Goal: Information Seeking & Learning: Learn about a topic

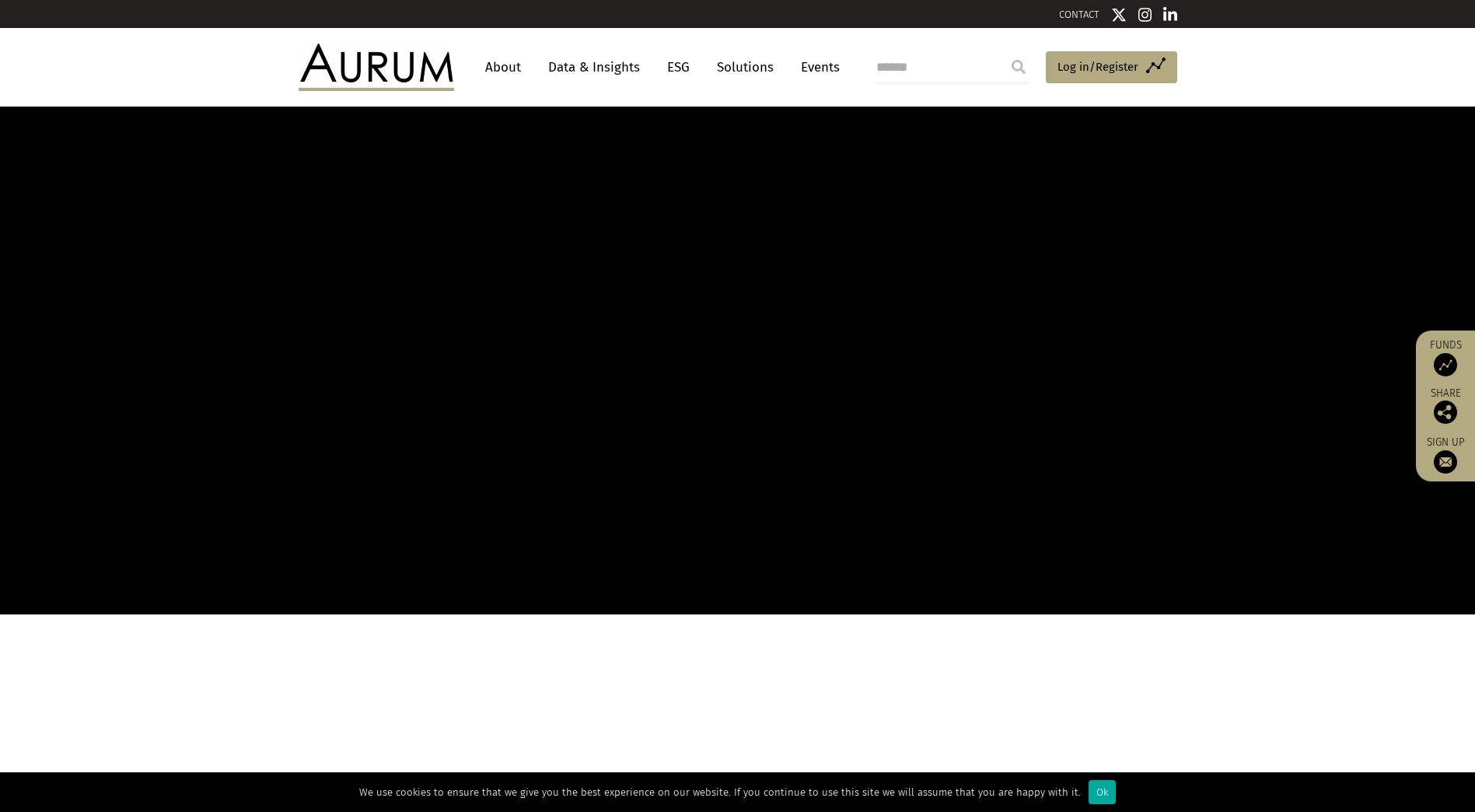
click at [588, 60] on link "Data & Insights" at bounding box center [594, 68] width 107 height 29
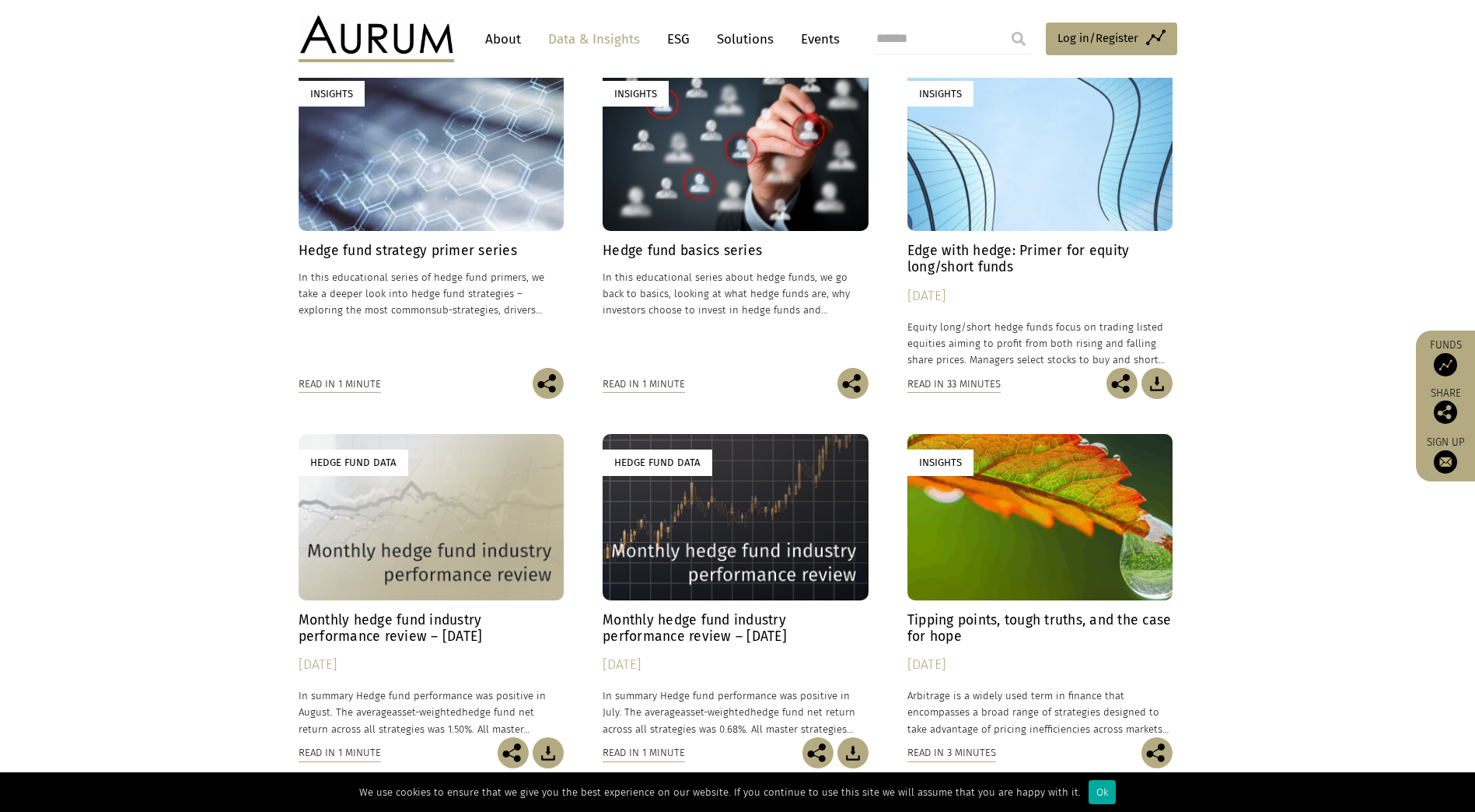
scroll to position [545, 0]
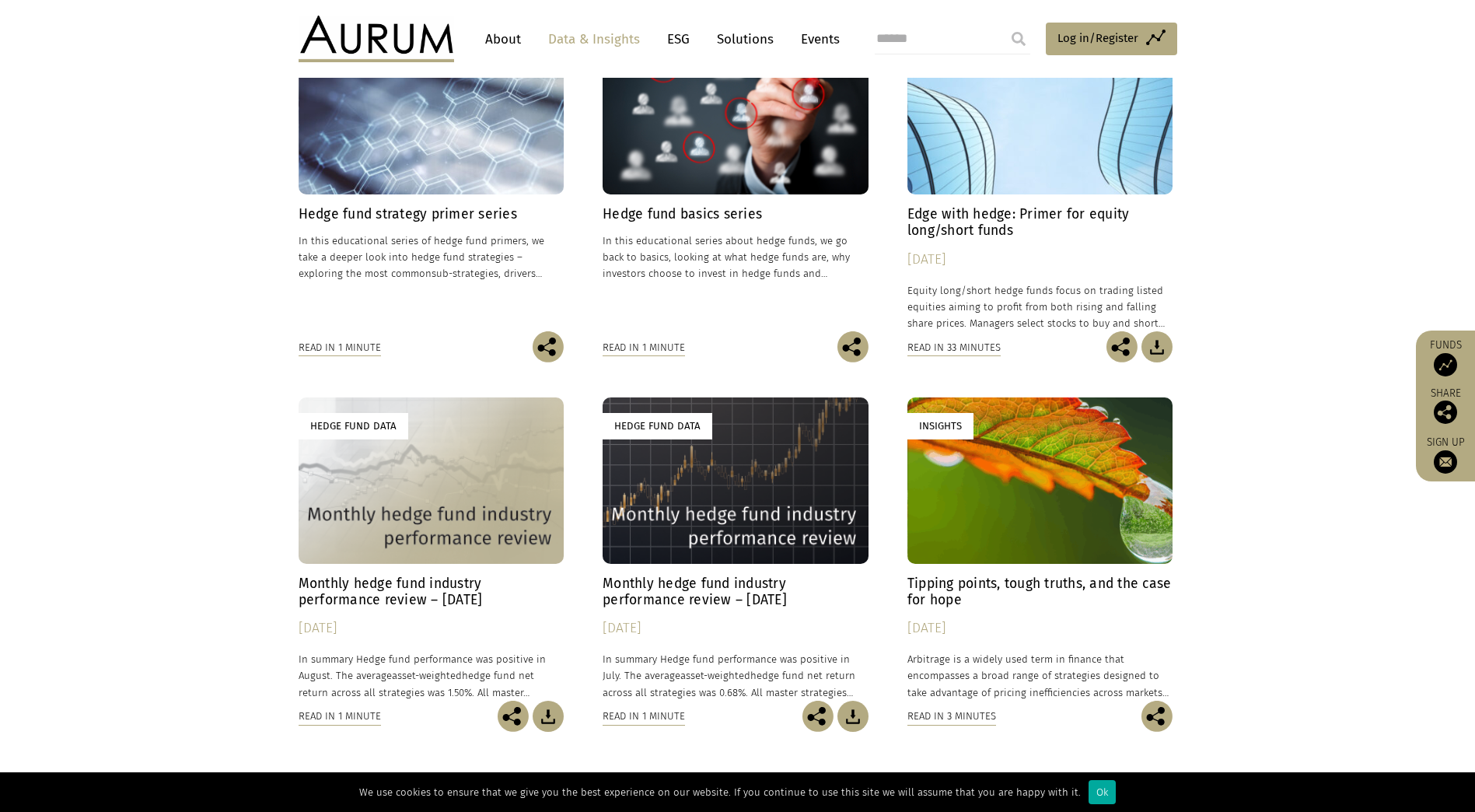
click at [401, 583] on h4 "Monthly hedge fund industry performance review – [DATE]" at bounding box center [431, 592] width 266 height 33
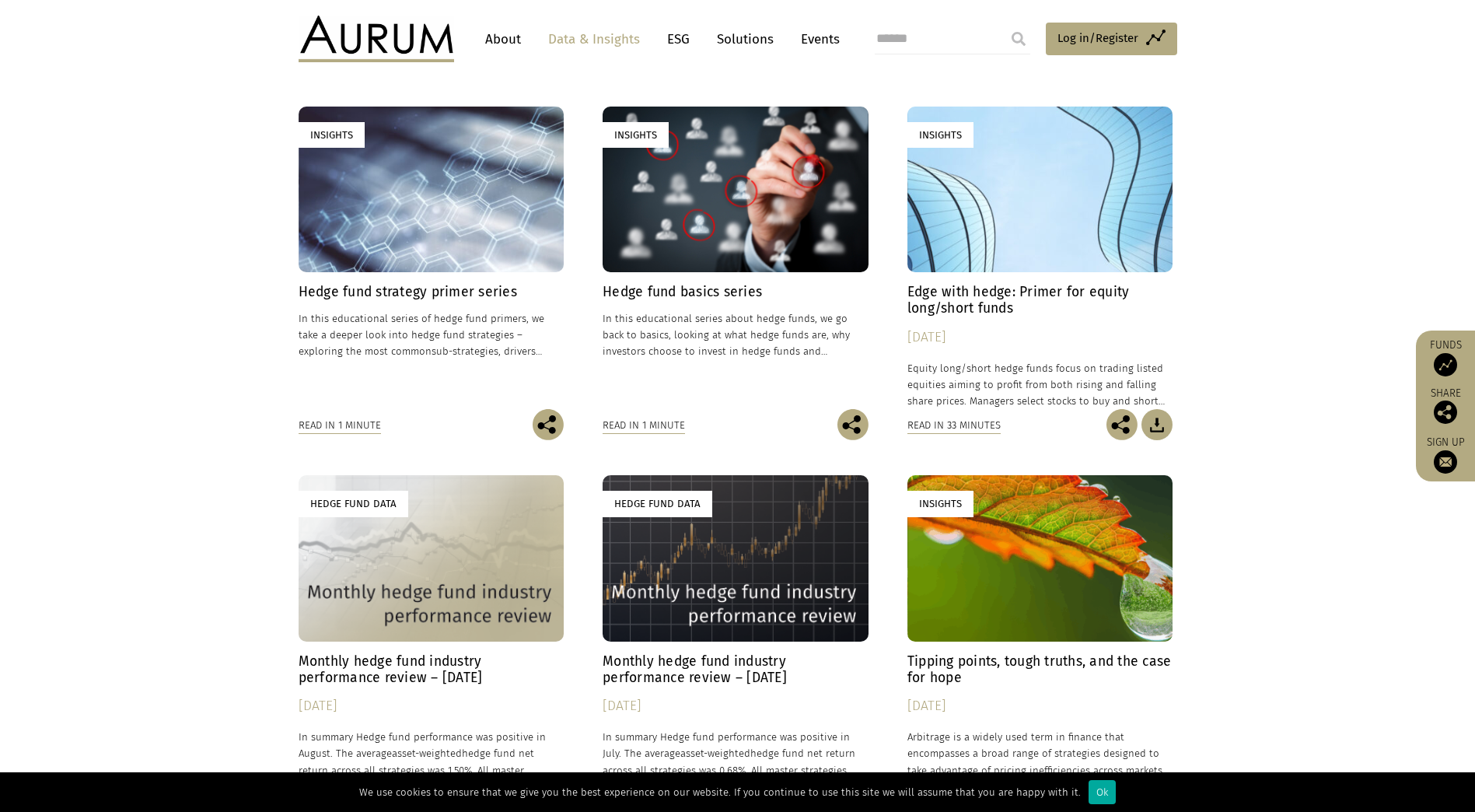
drag, startPoint x: 940, startPoint y: 304, endPoint x: 1224, endPoint y: 398, distance: 299.2
click at [1224, 398] on section "**********" at bounding box center [737, 478] width 1475 height 975
click at [1157, 432] on img at bounding box center [1157, 425] width 31 height 31
click at [505, 46] on link "About" at bounding box center [502, 40] width 51 height 29
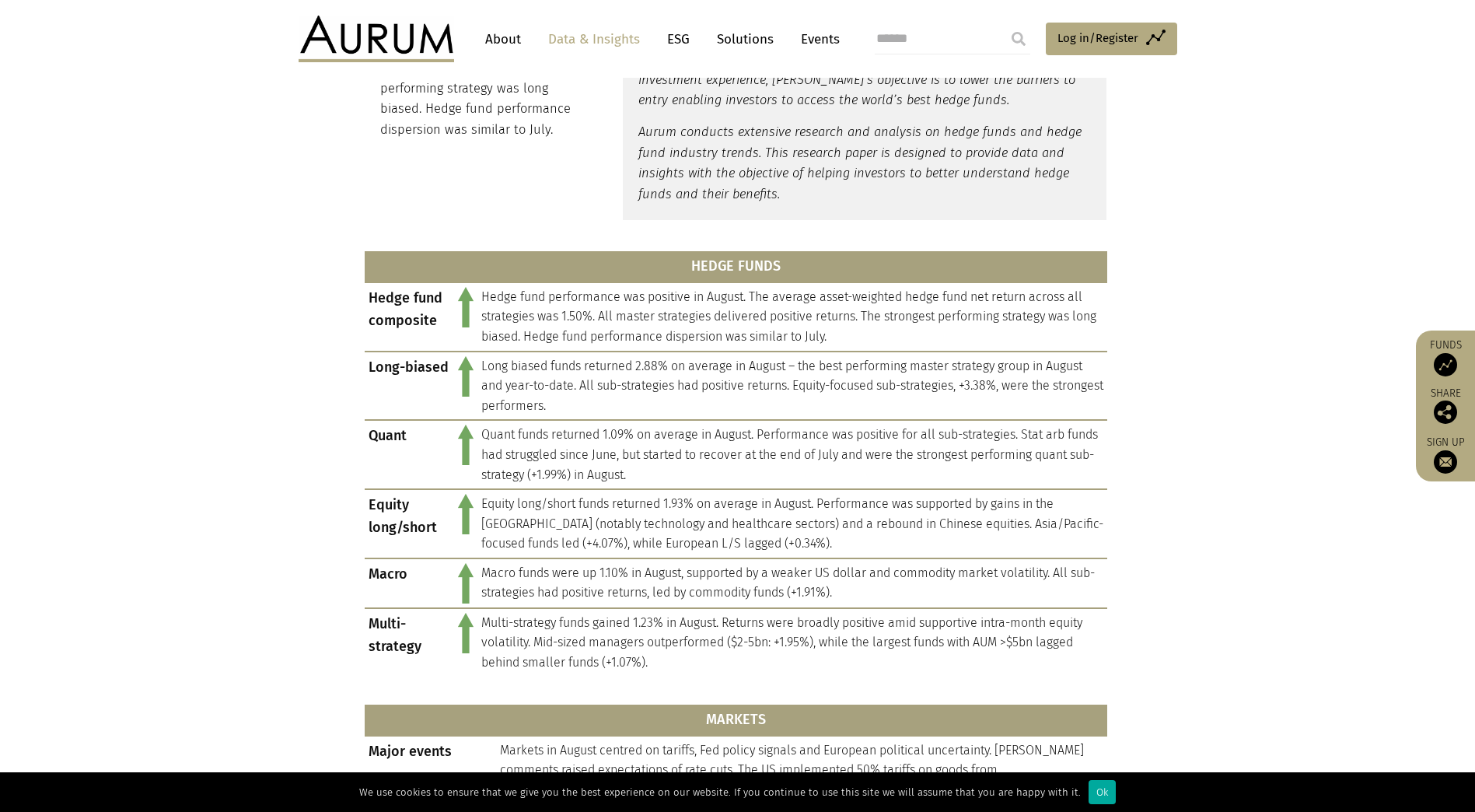
scroll to position [545, 0]
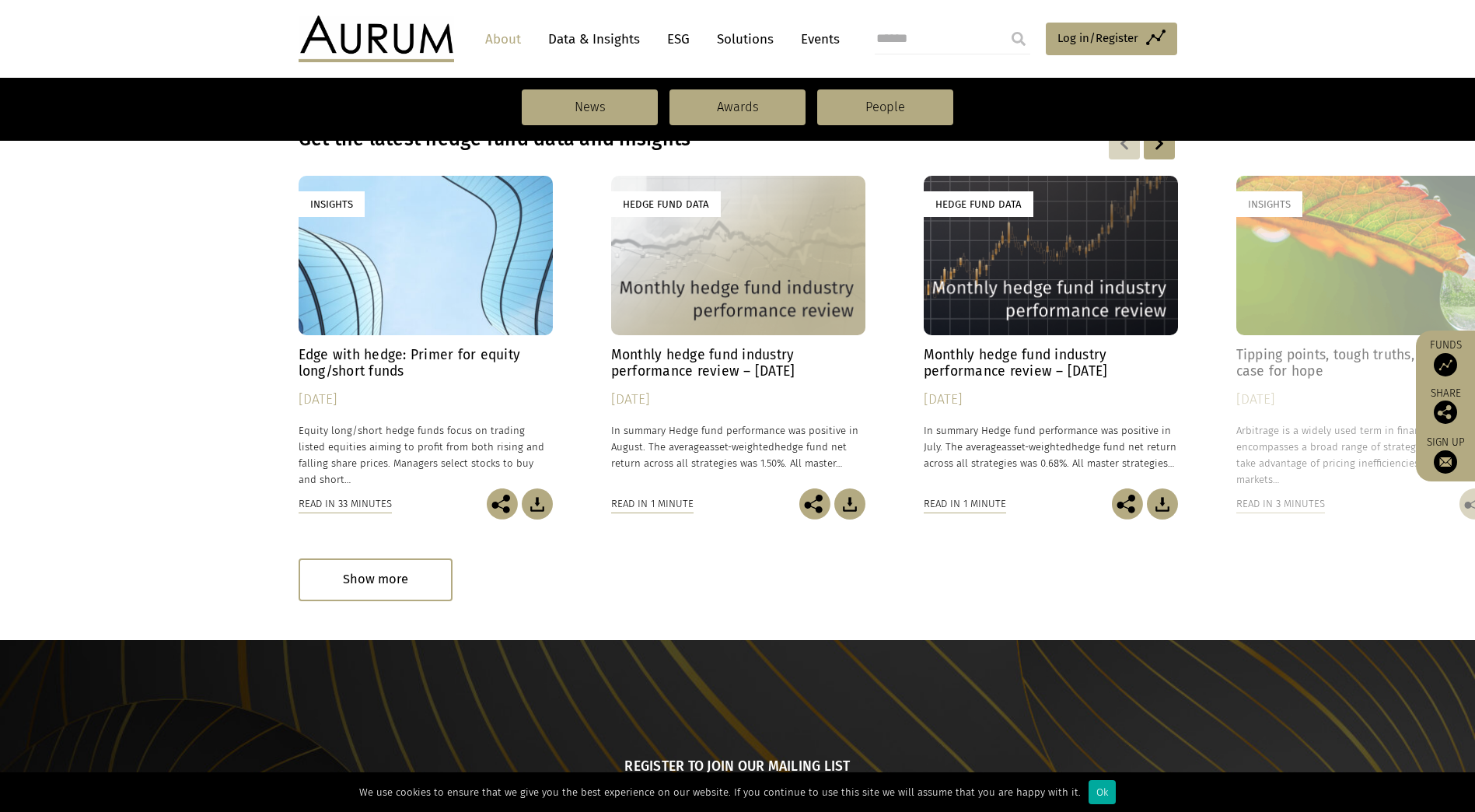
scroll to position [1011, 0]
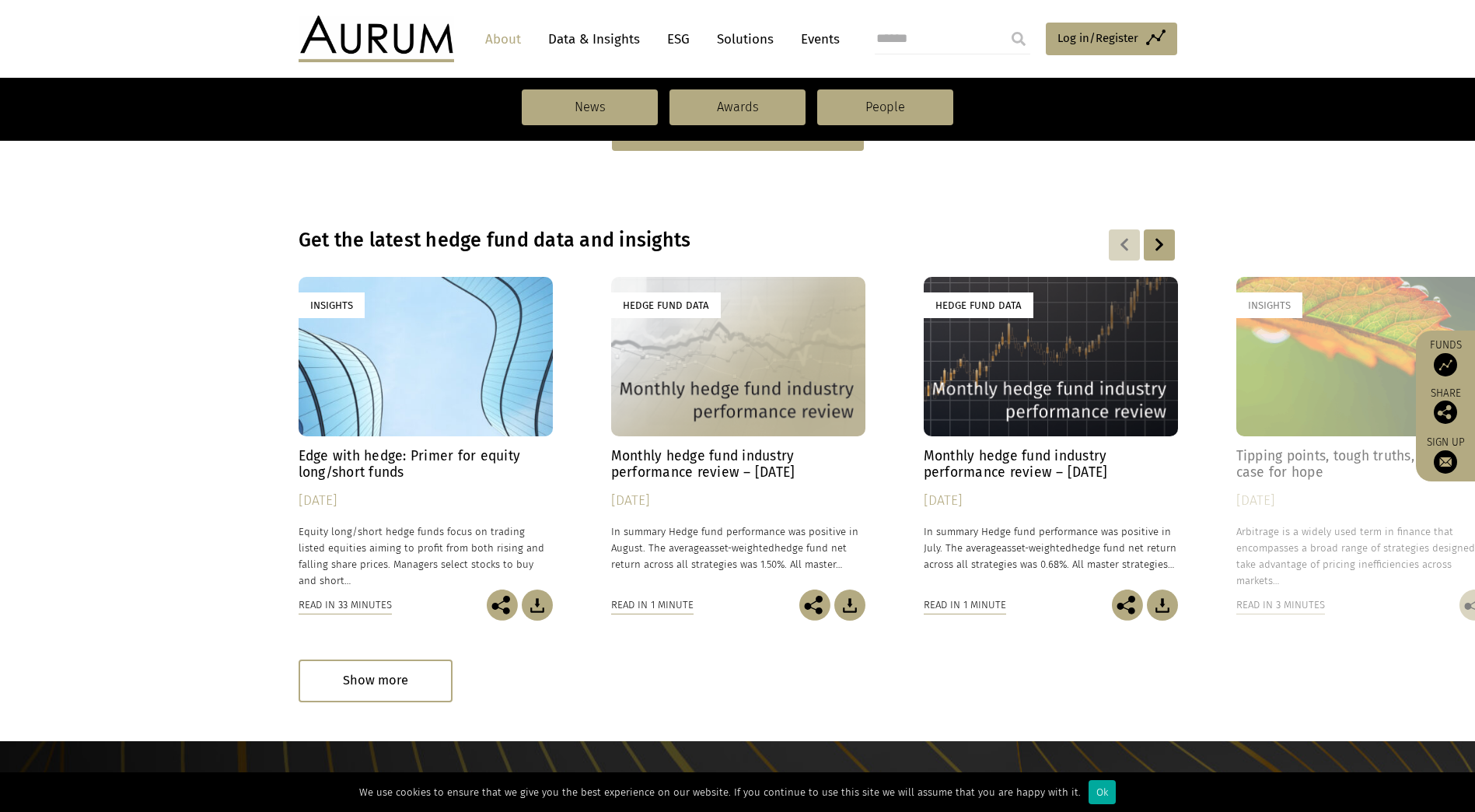
click at [1165, 233] on div at bounding box center [1159, 245] width 31 height 31
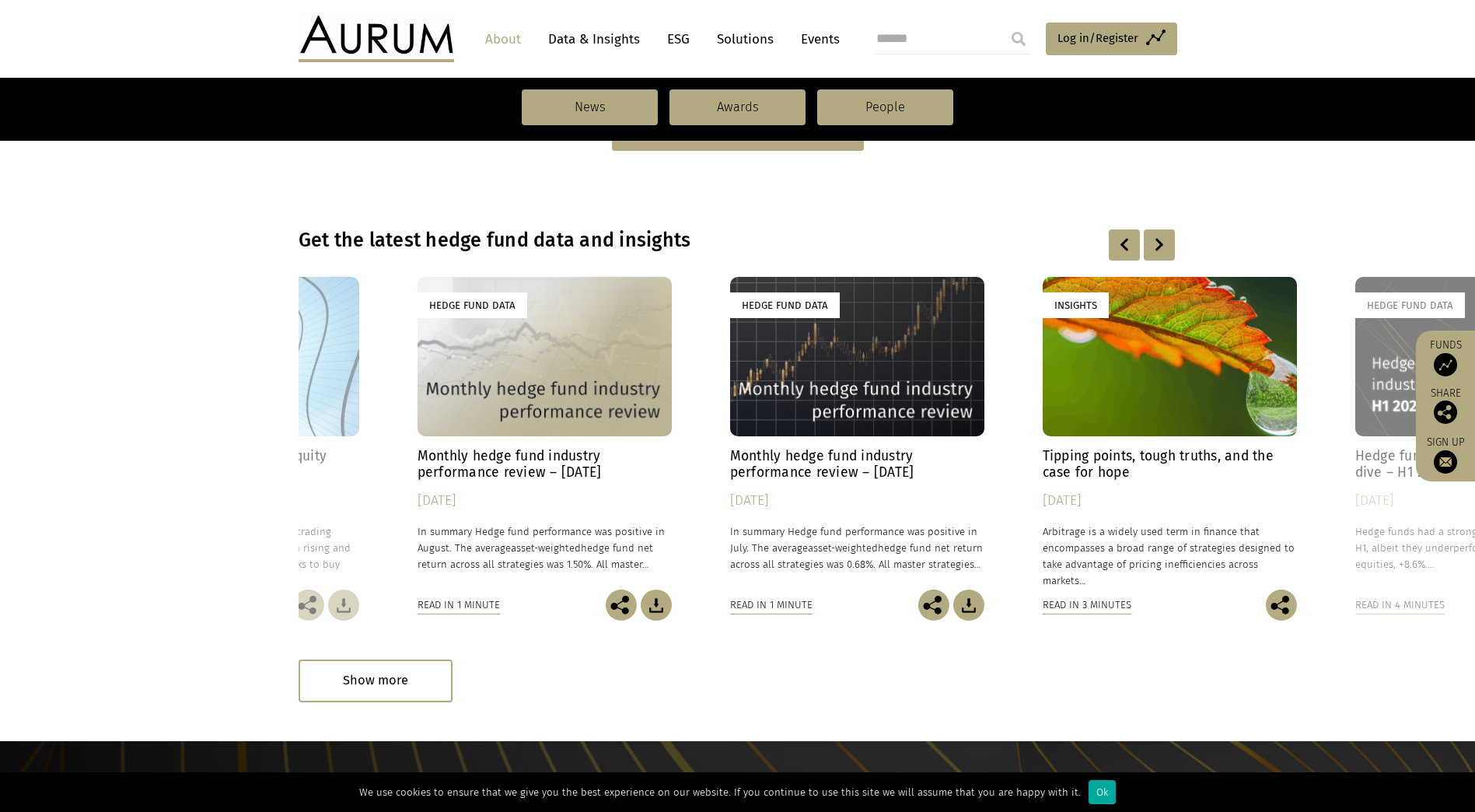
click at [1166, 232] on div at bounding box center [1159, 245] width 31 height 31
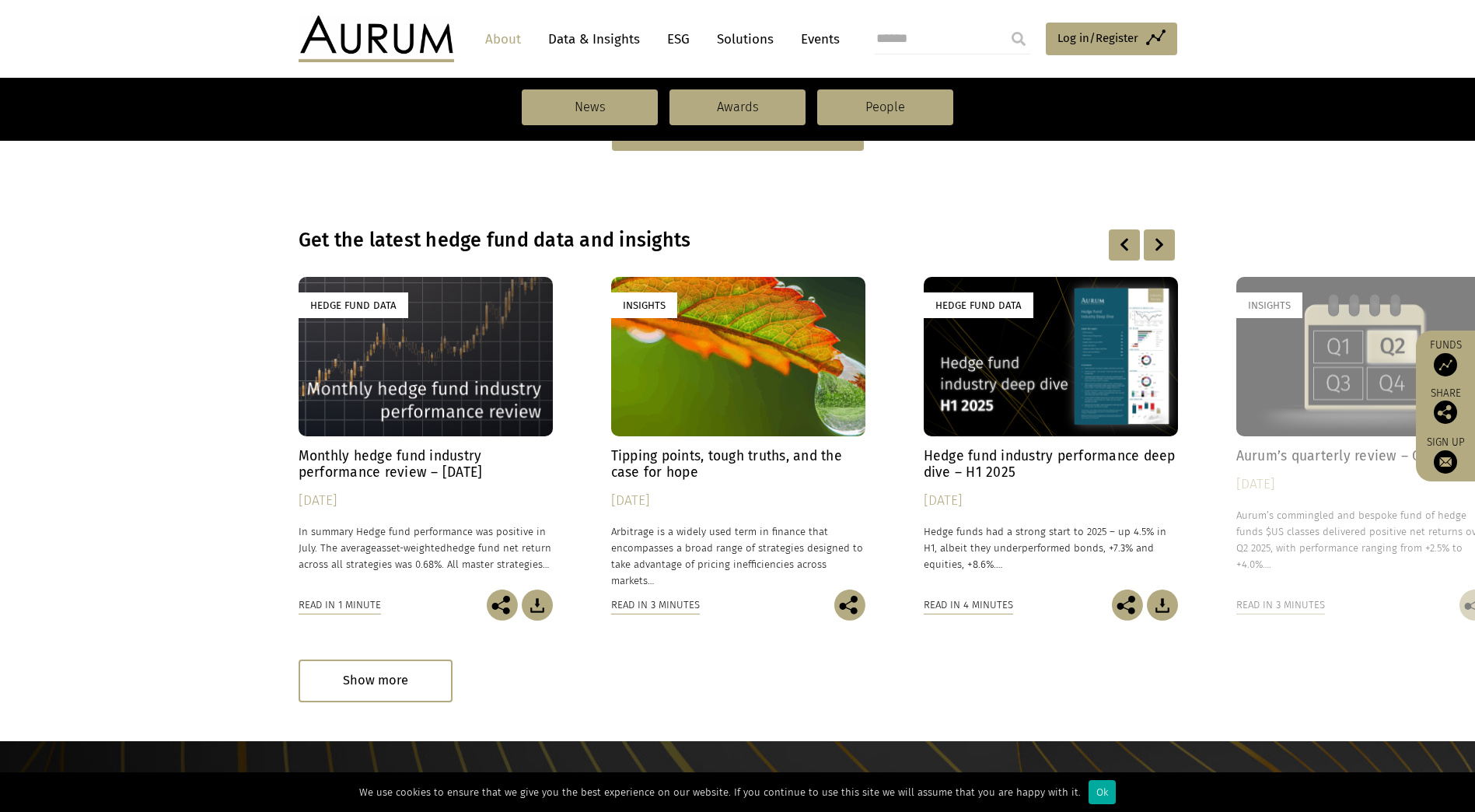
click at [1039, 374] on div "Hedge Fund Data" at bounding box center [1051, 356] width 254 height 158
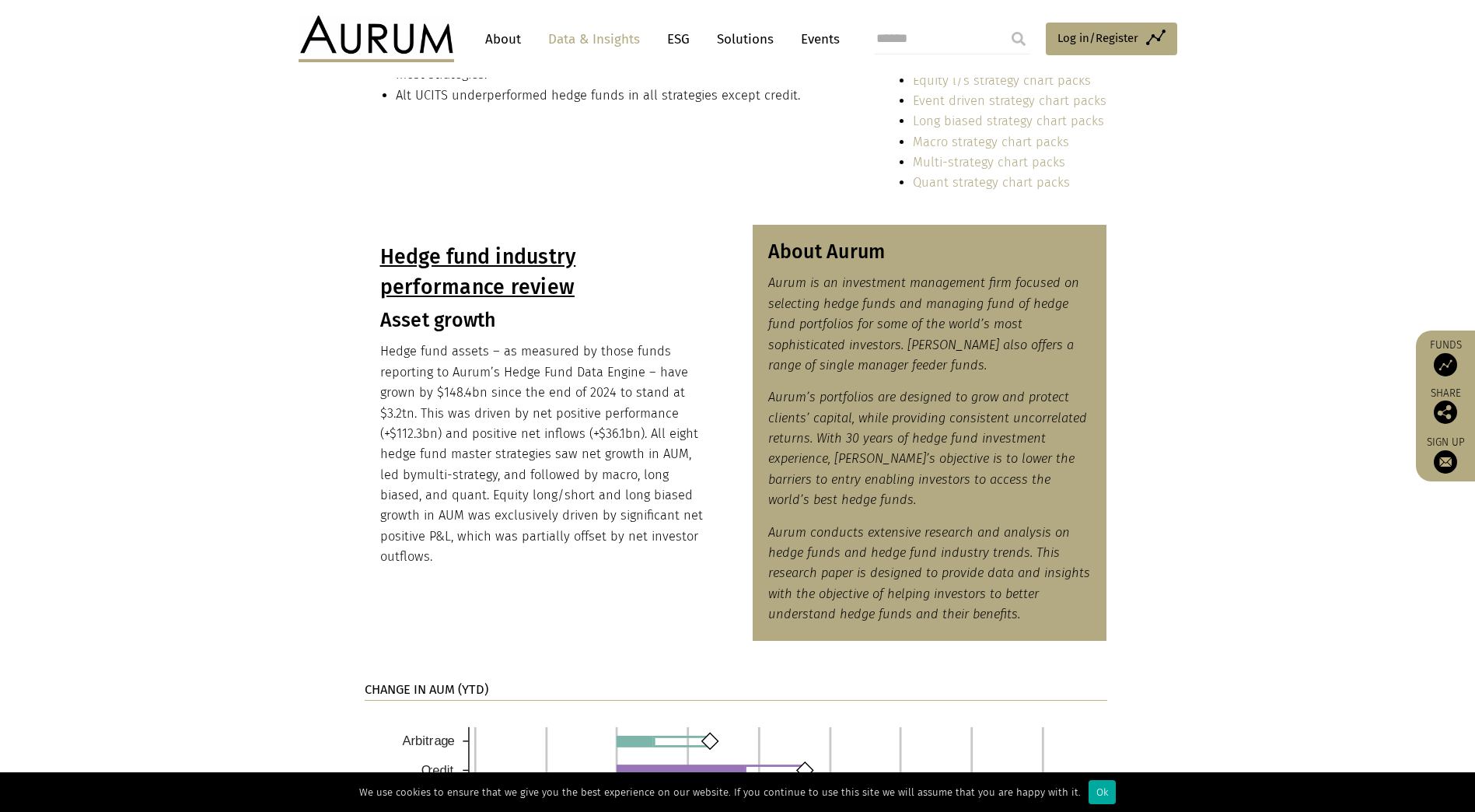
scroll to position [622, 0]
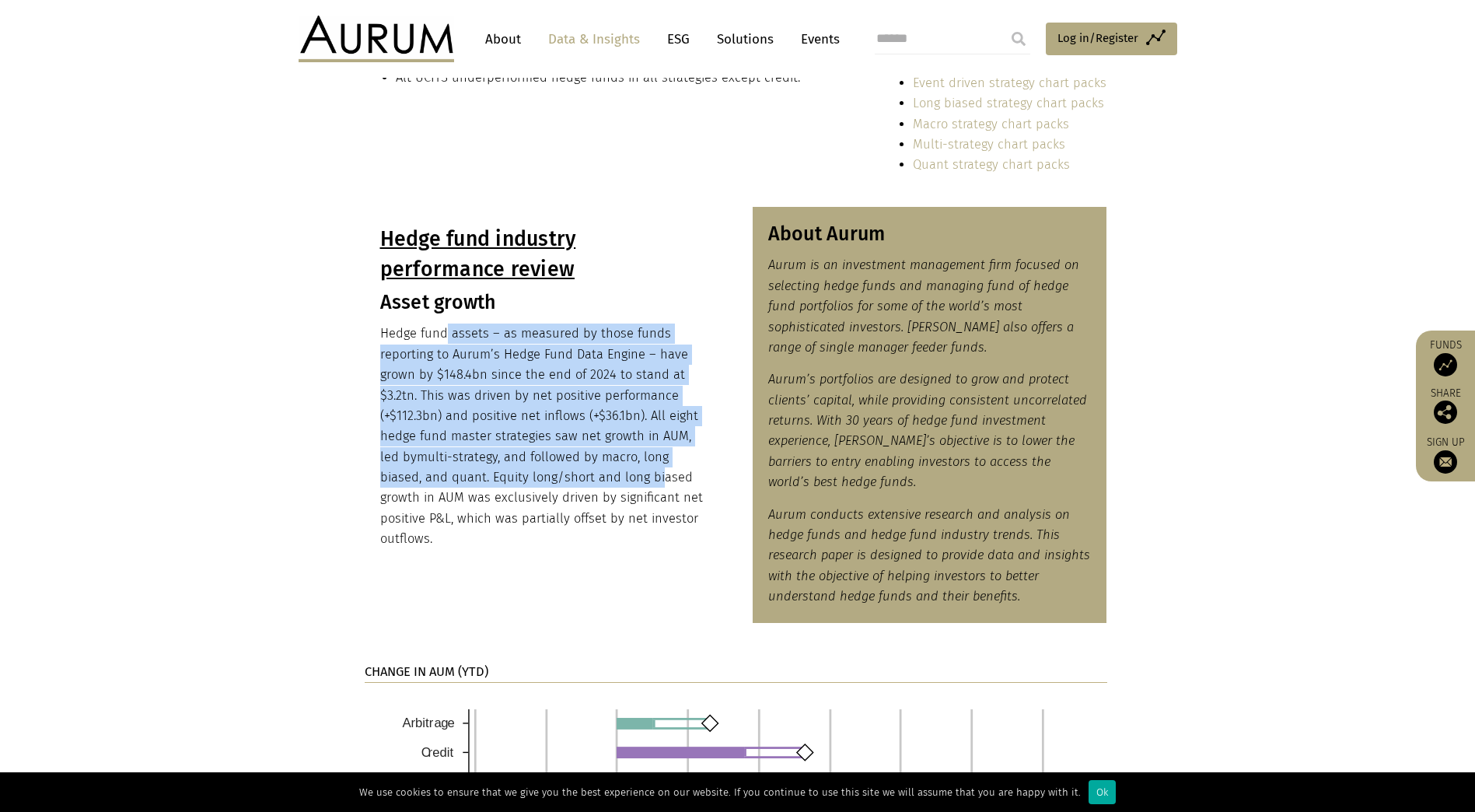
drag, startPoint x: 443, startPoint y: 338, endPoint x: 661, endPoint y: 468, distance: 253.8
click at [661, 468] on p "Hedge fund assets – as measured by those funds reporting to Aurum’s Hedge Fund …" at bounding box center [542, 436] width 324 height 226
drag, startPoint x: 661, startPoint y: 468, endPoint x: 557, endPoint y: 462, distance: 104.2
click at [557, 462] on p "Hedge fund assets – as measured by those funds reporting to Aurum’s Hedge Fund …" at bounding box center [542, 436] width 324 height 226
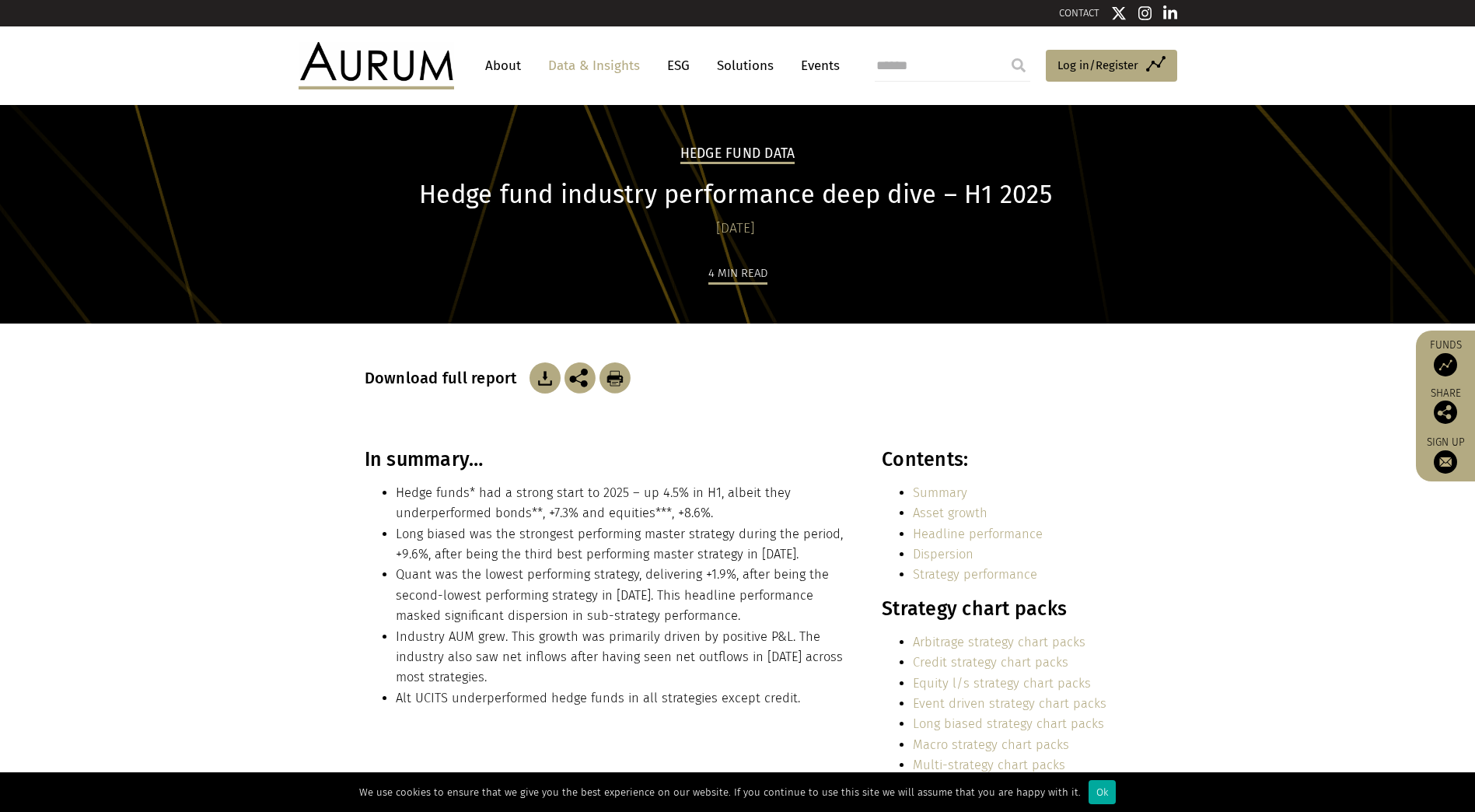
scroll to position [0, 0]
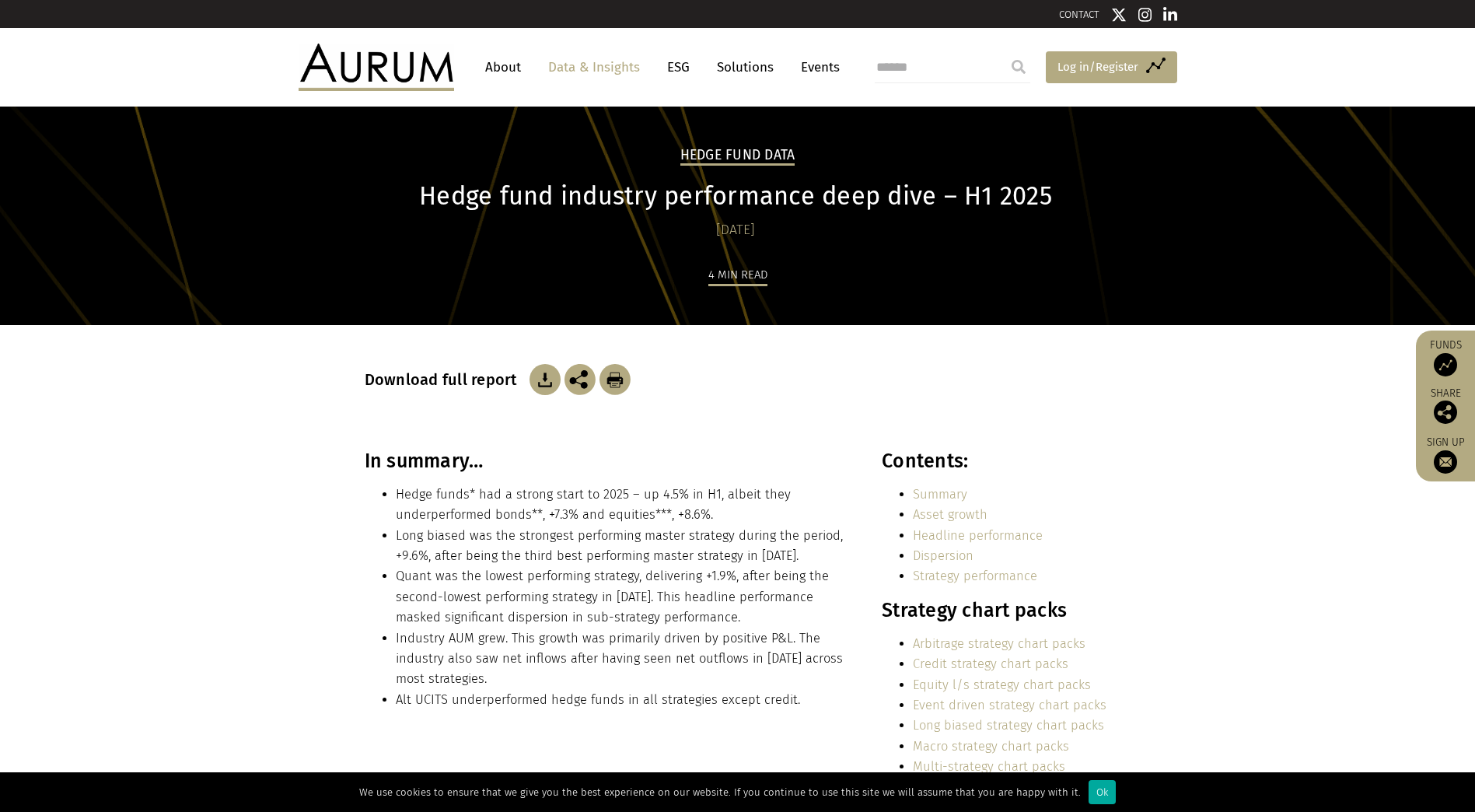
click at [1088, 63] on span "Log in/Register" at bounding box center [1098, 67] width 81 height 18
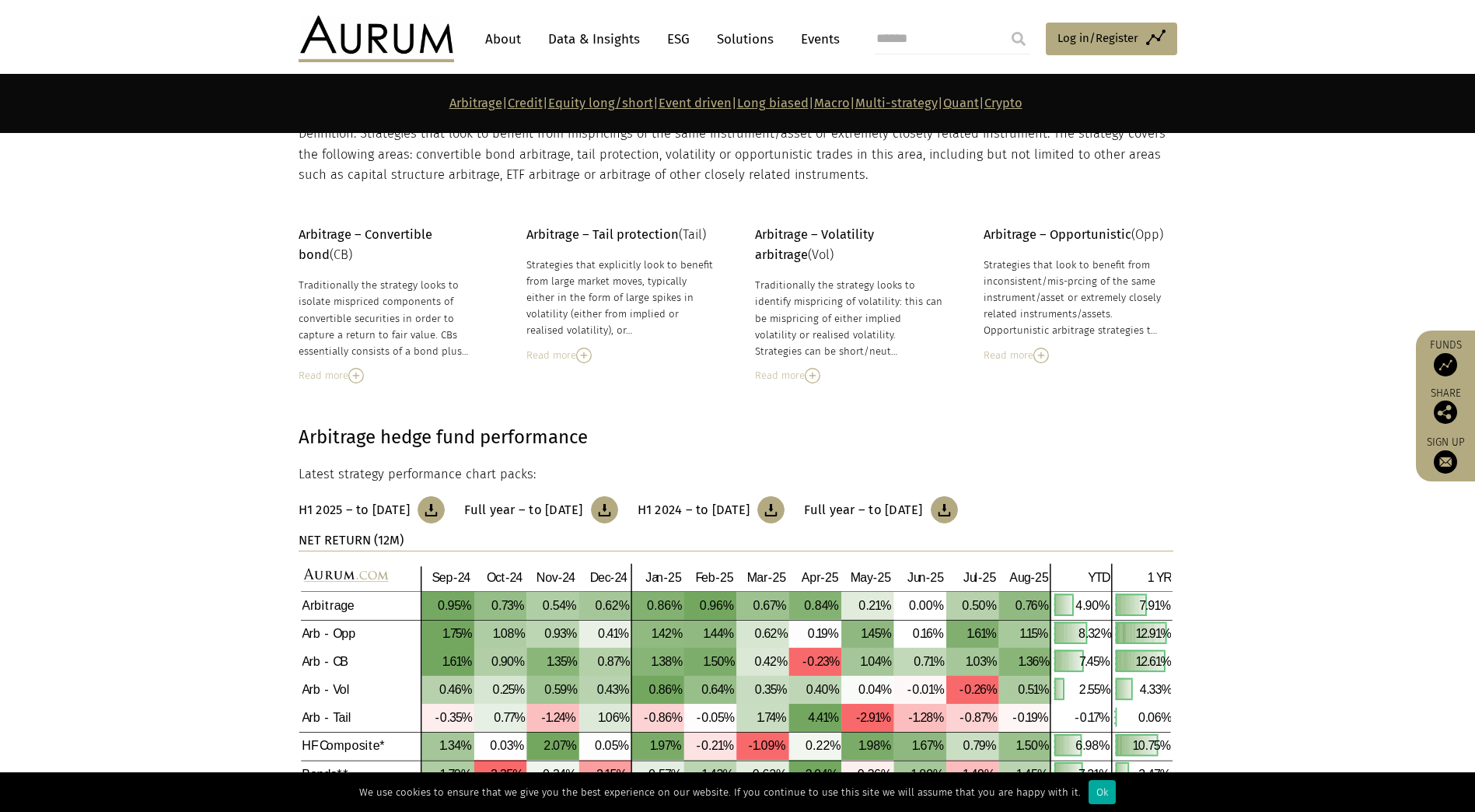
scroll to position [545, 0]
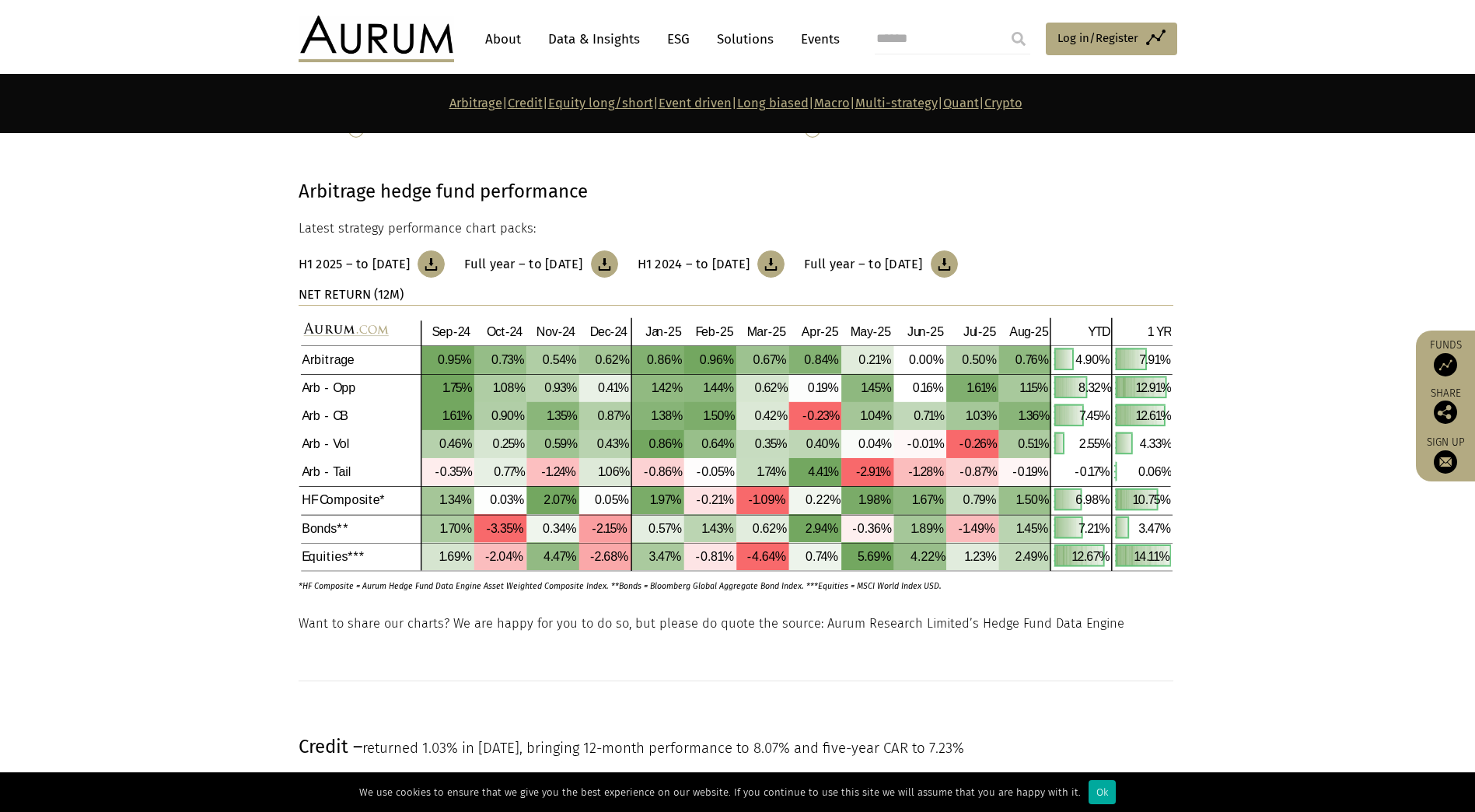
click at [445, 266] on img at bounding box center [431, 264] width 27 height 27
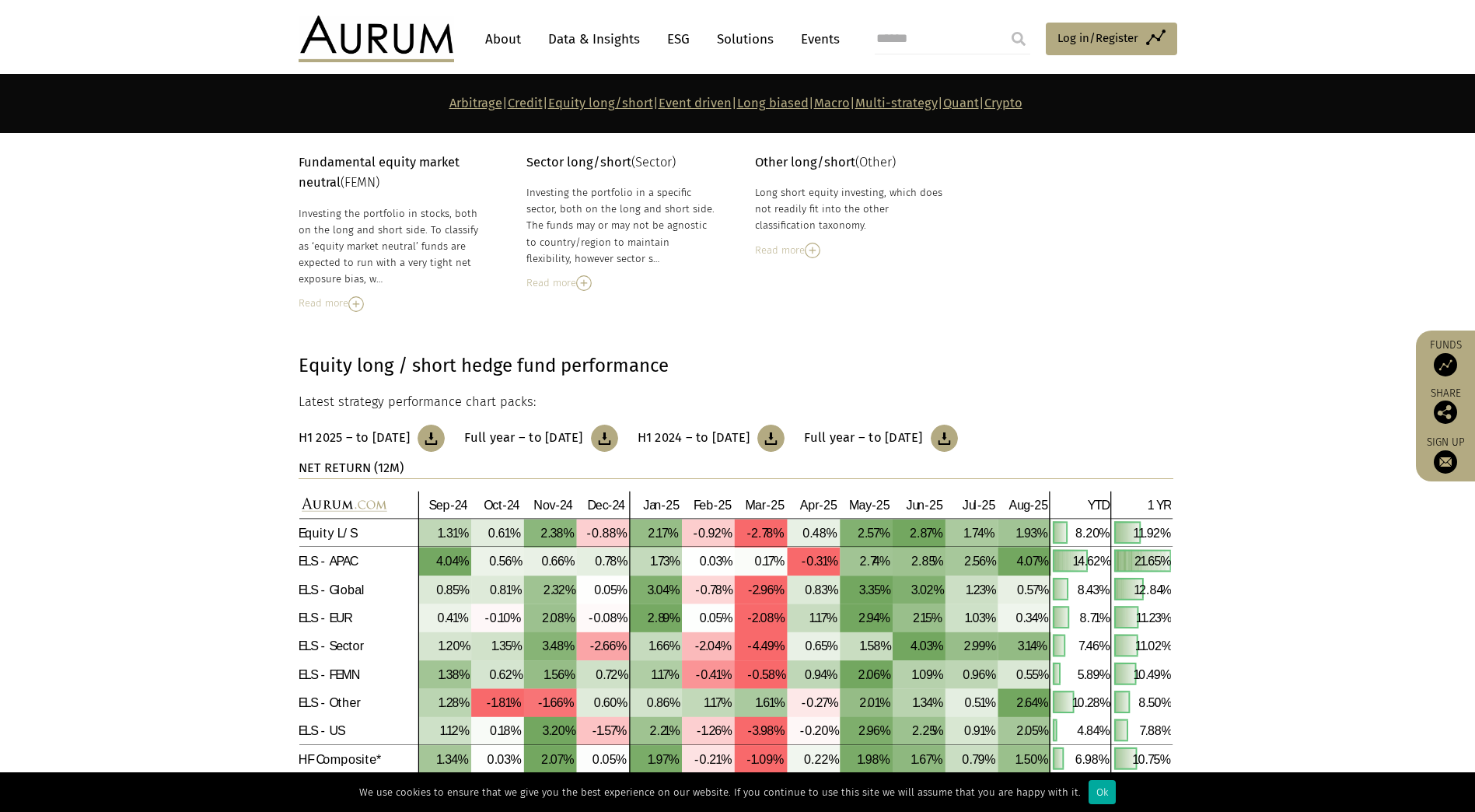
scroll to position [2550, 0]
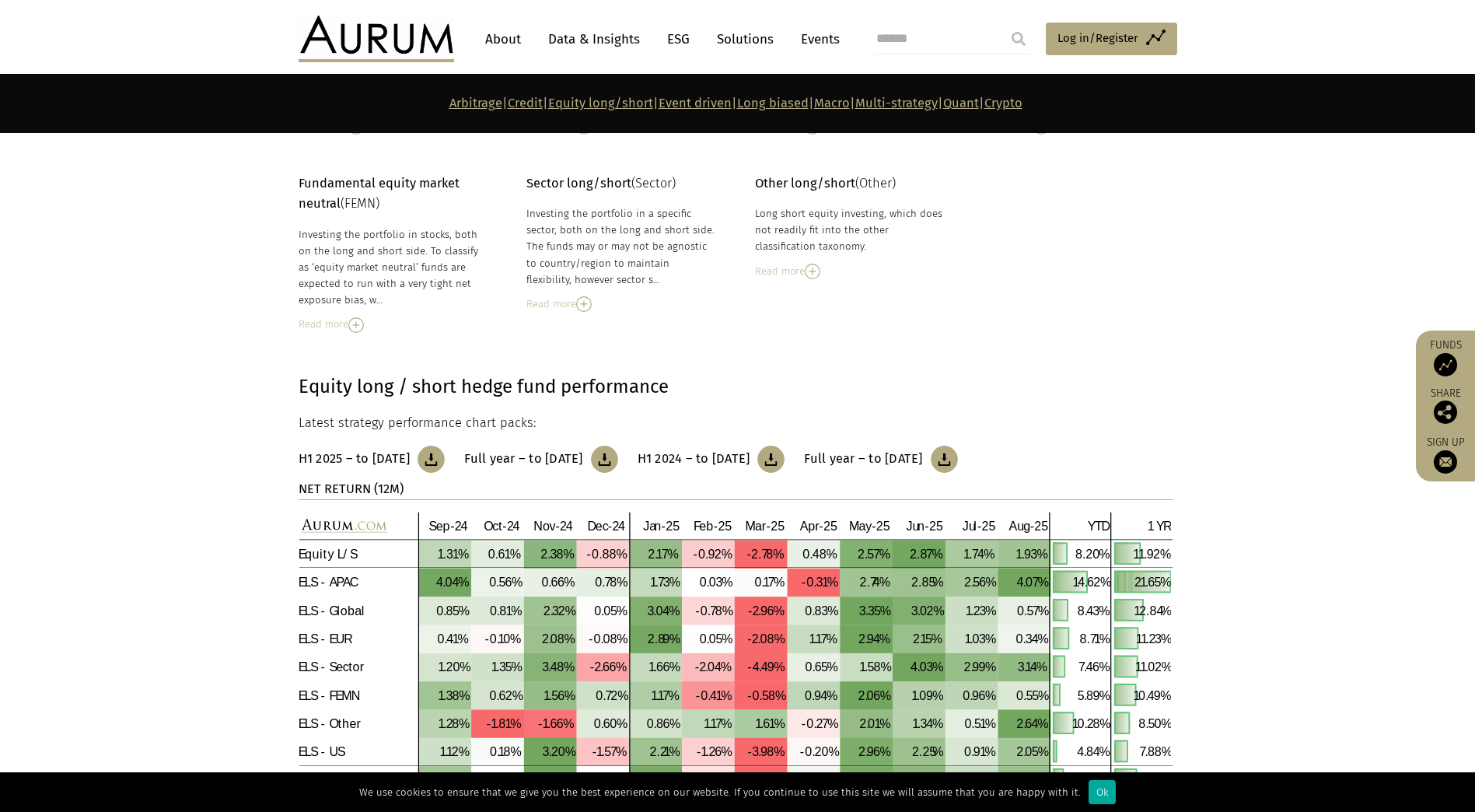
click at [445, 460] on img at bounding box center [431, 459] width 27 height 27
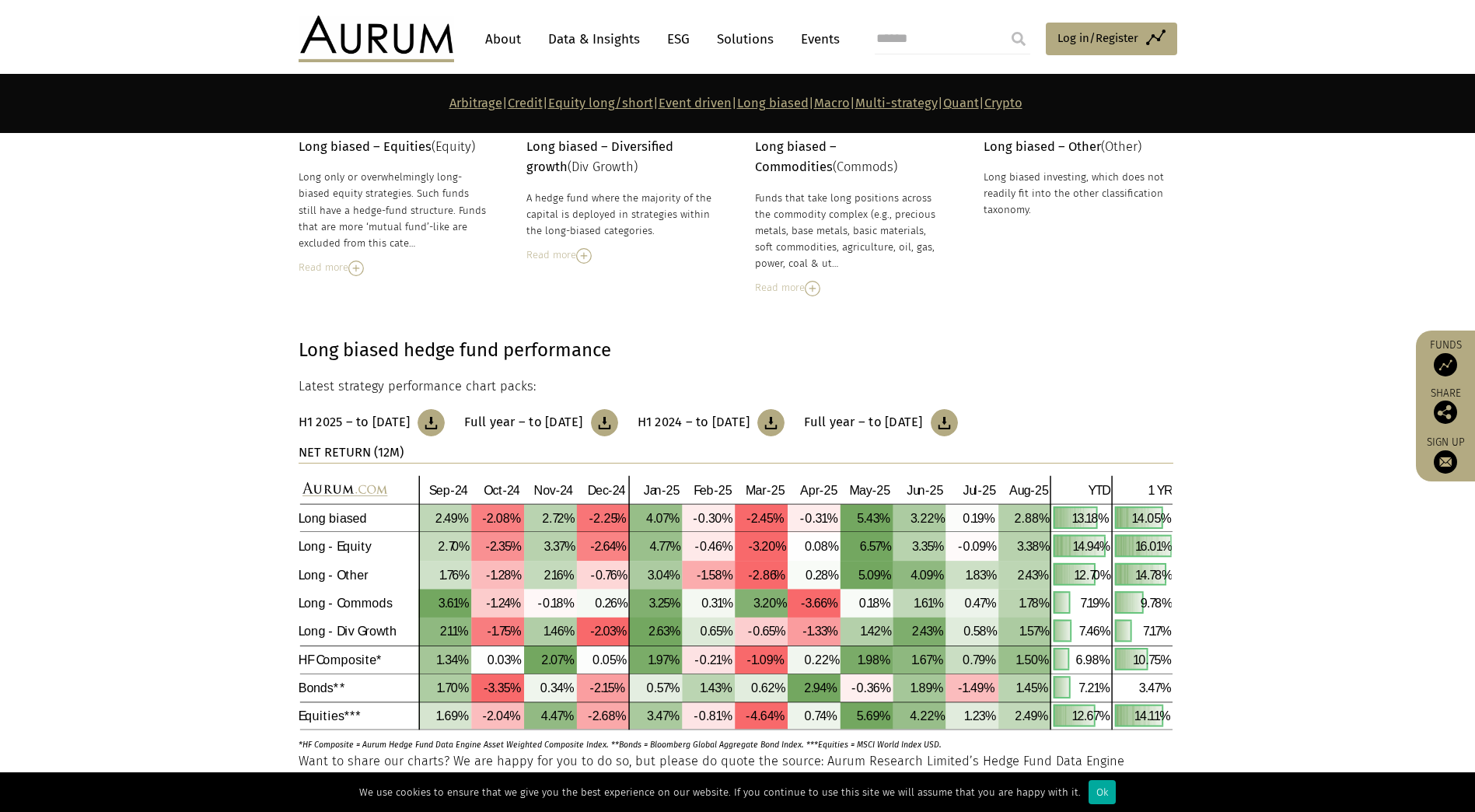
scroll to position [4391, 0]
click at [605, 39] on link "Data & Insights" at bounding box center [594, 40] width 107 height 29
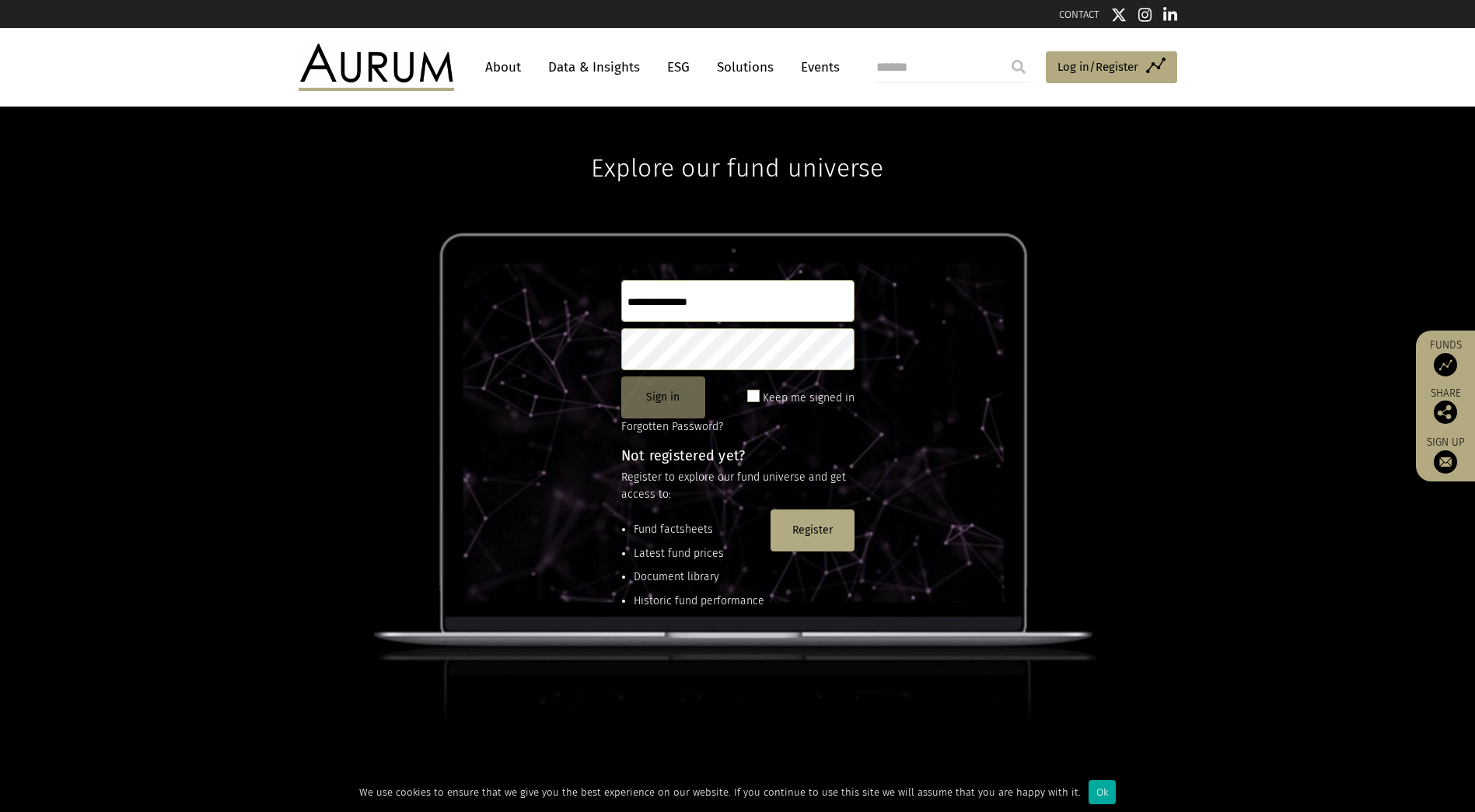
type input "**********"
click at [671, 391] on button "Sign in" at bounding box center [663, 397] width 84 height 42
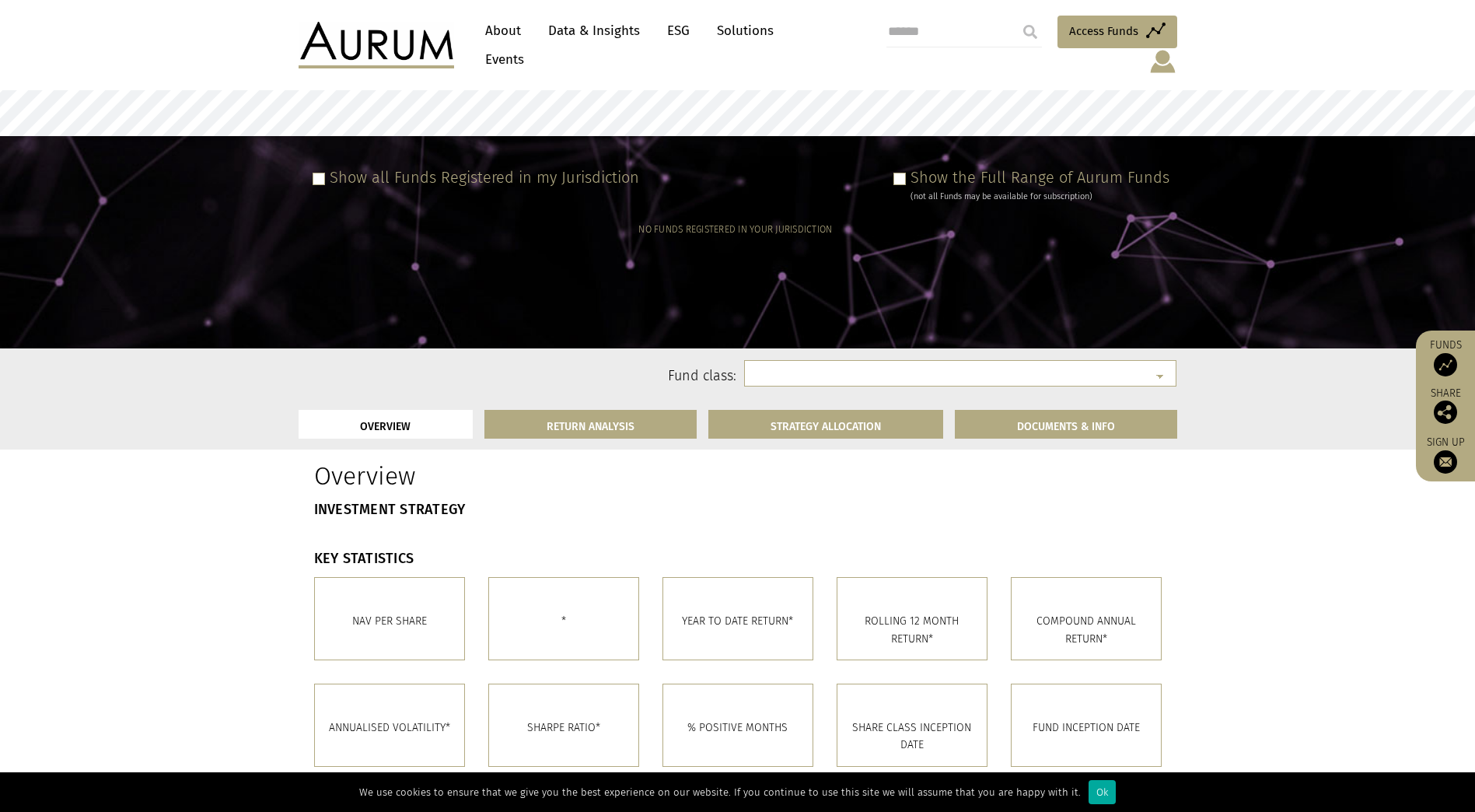
scroll to position [78, 0]
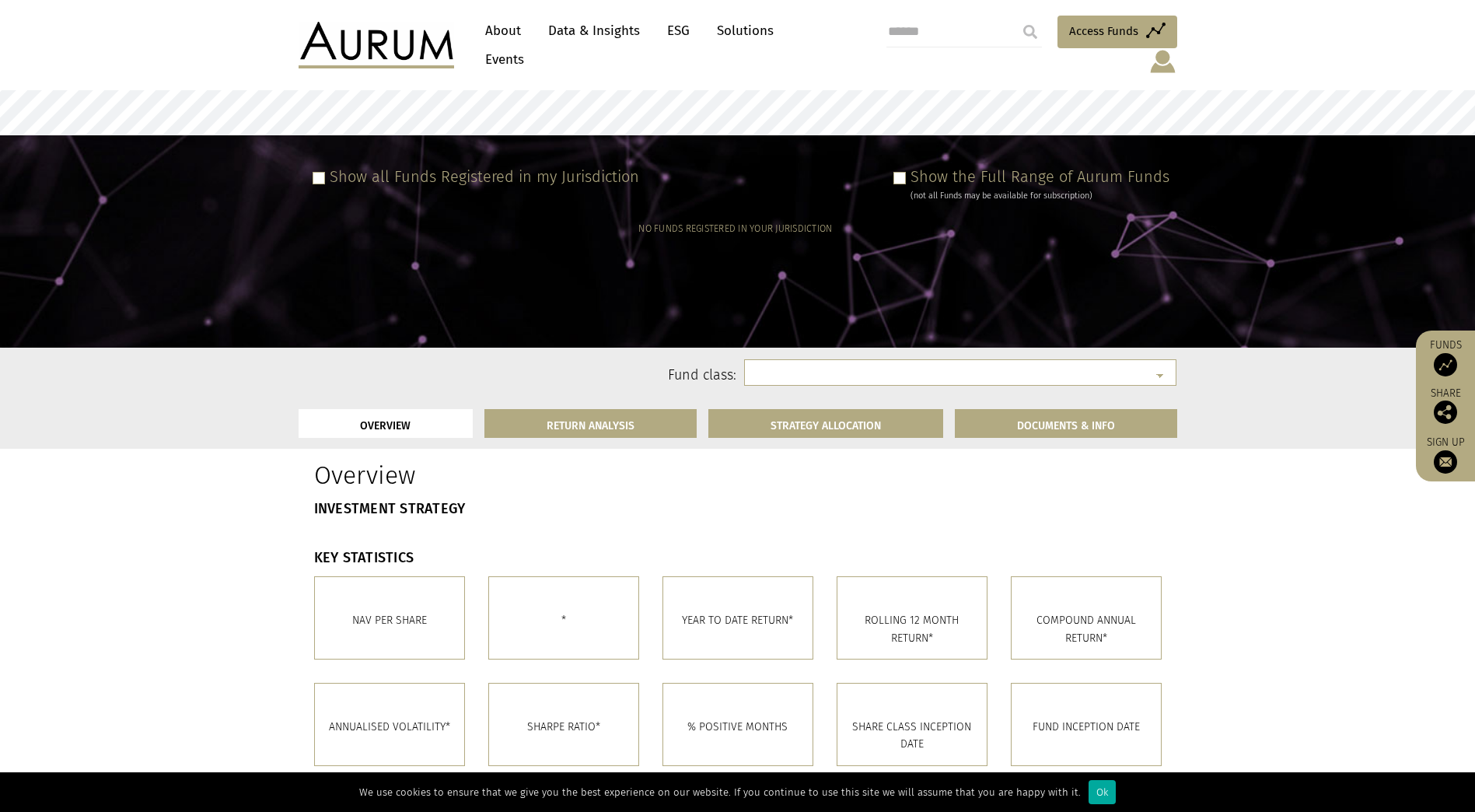
select select
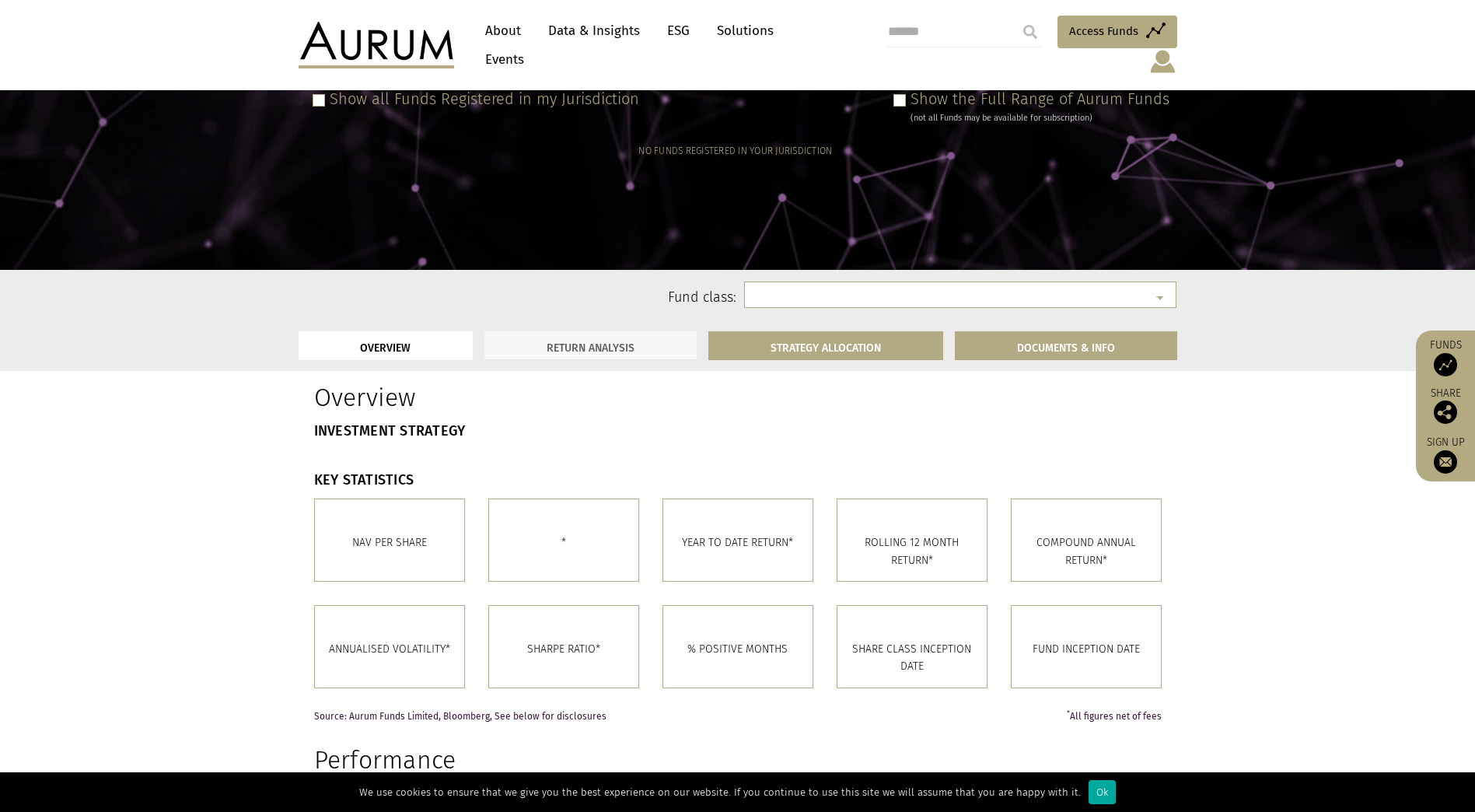
click at [620, 336] on link "RETURN ANALYSIS" at bounding box center [591, 346] width 213 height 29
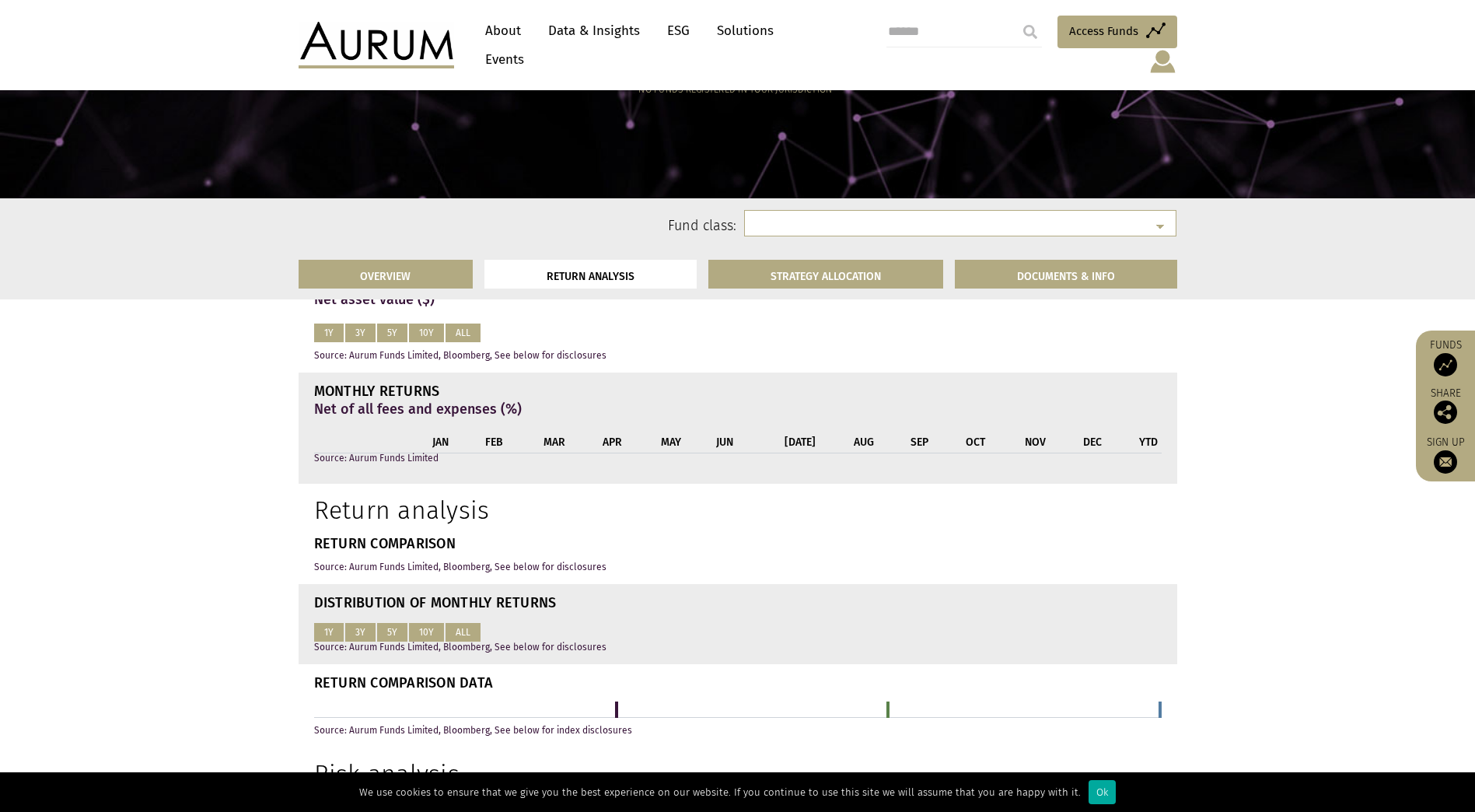
scroll to position [840, 0]
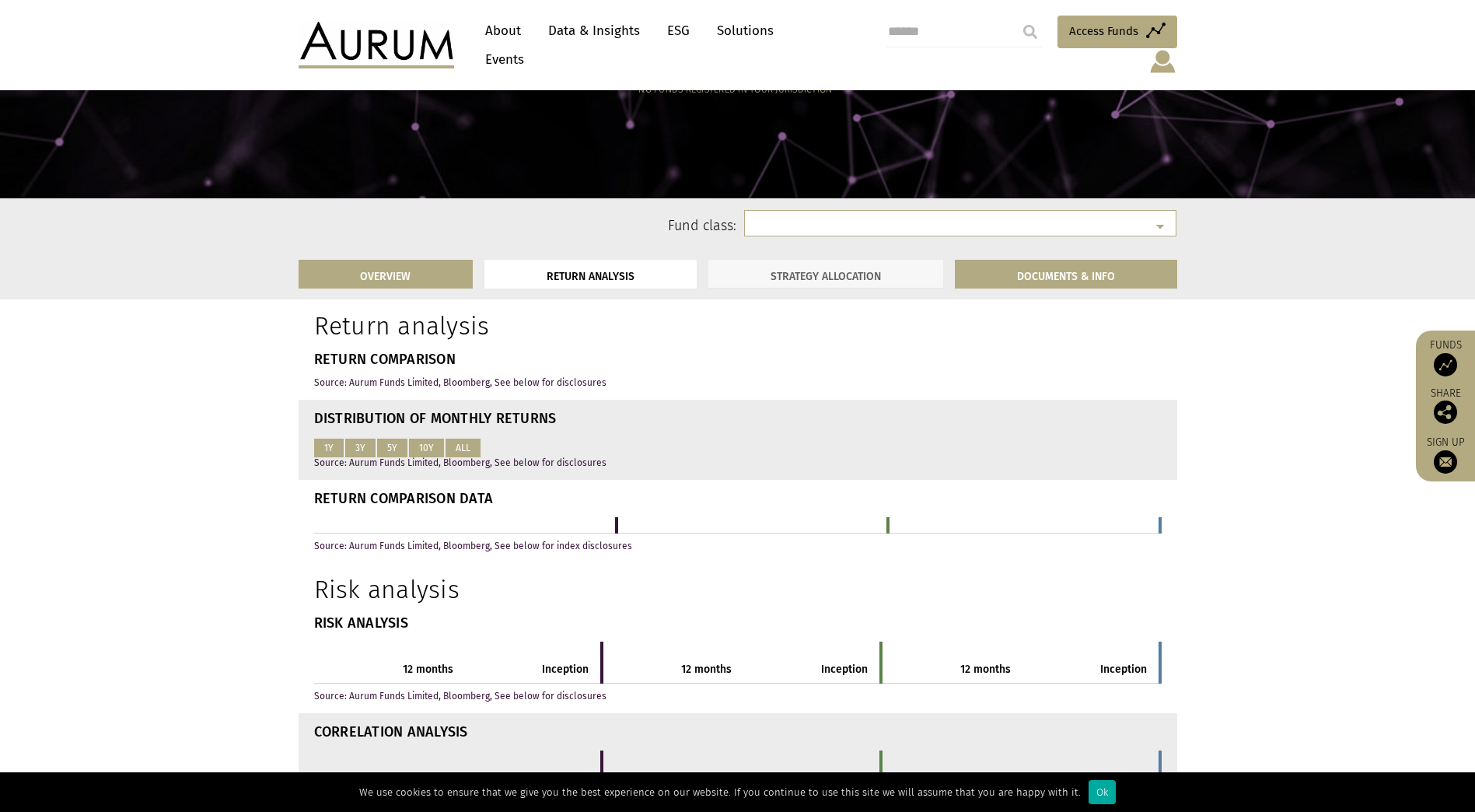
click at [780, 278] on link "STRATEGY ALLOCATION" at bounding box center [826, 274] width 235 height 29
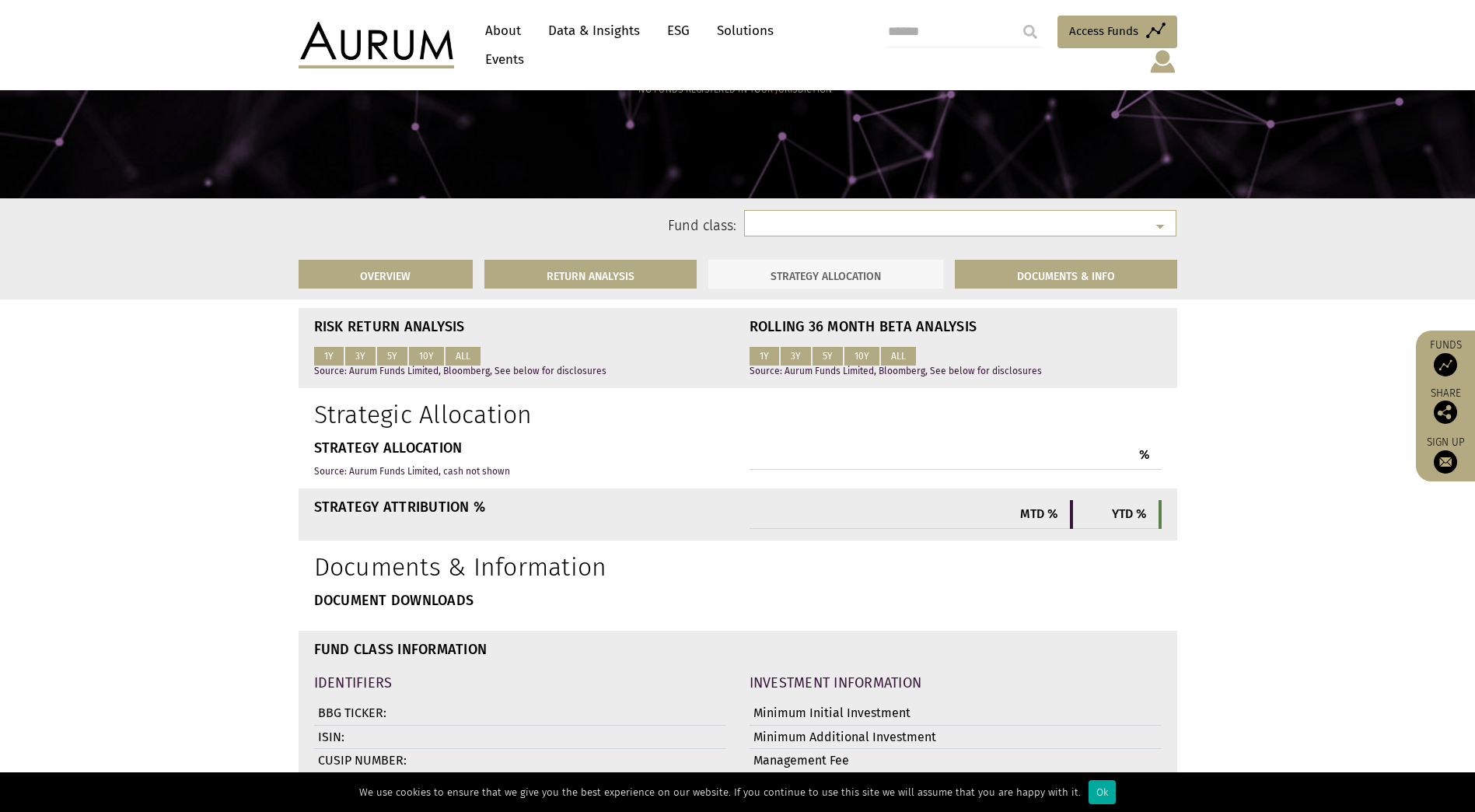
scroll to position [1355, 0]
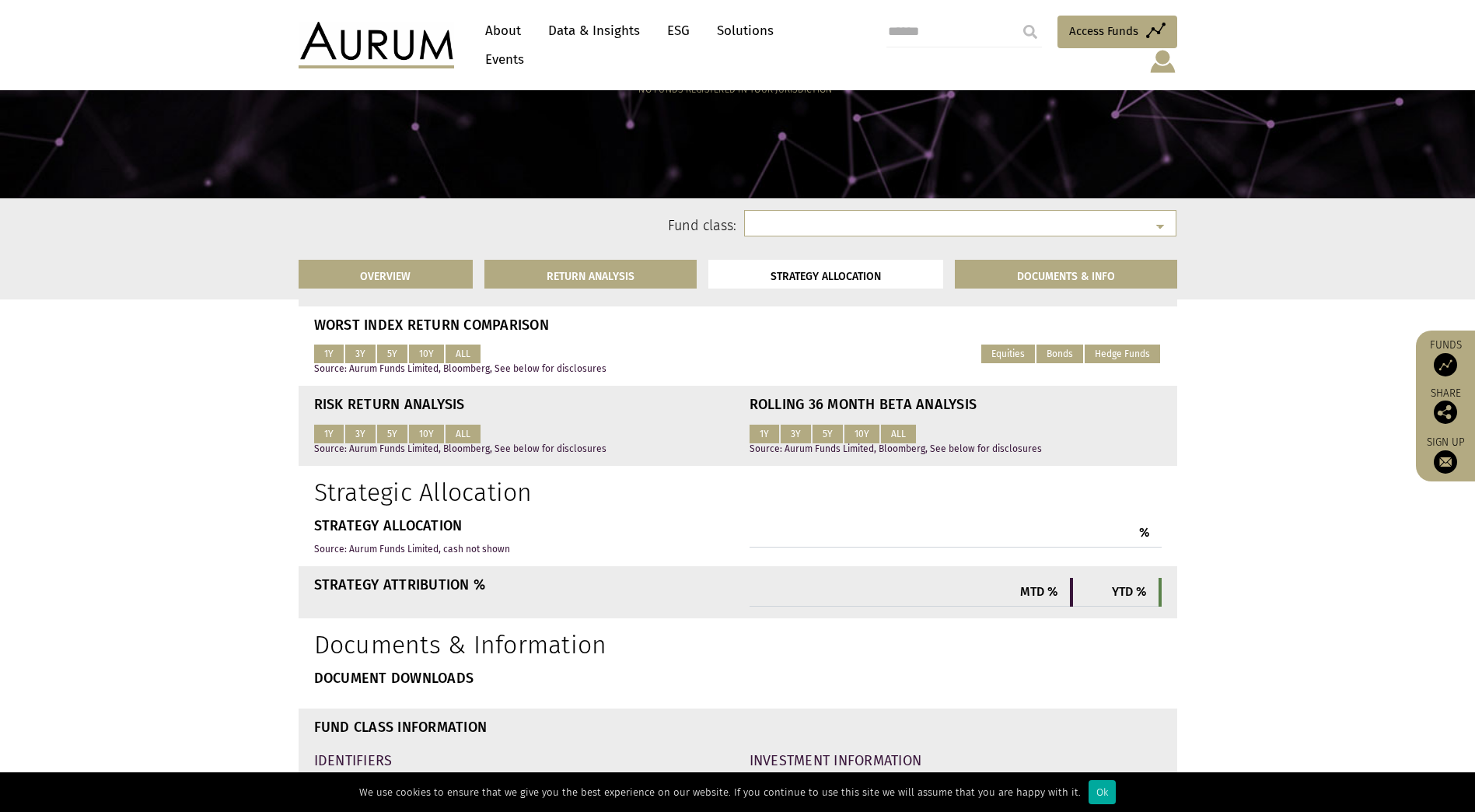
click at [579, 34] on link "Data & Insights" at bounding box center [594, 31] width 107 height 29
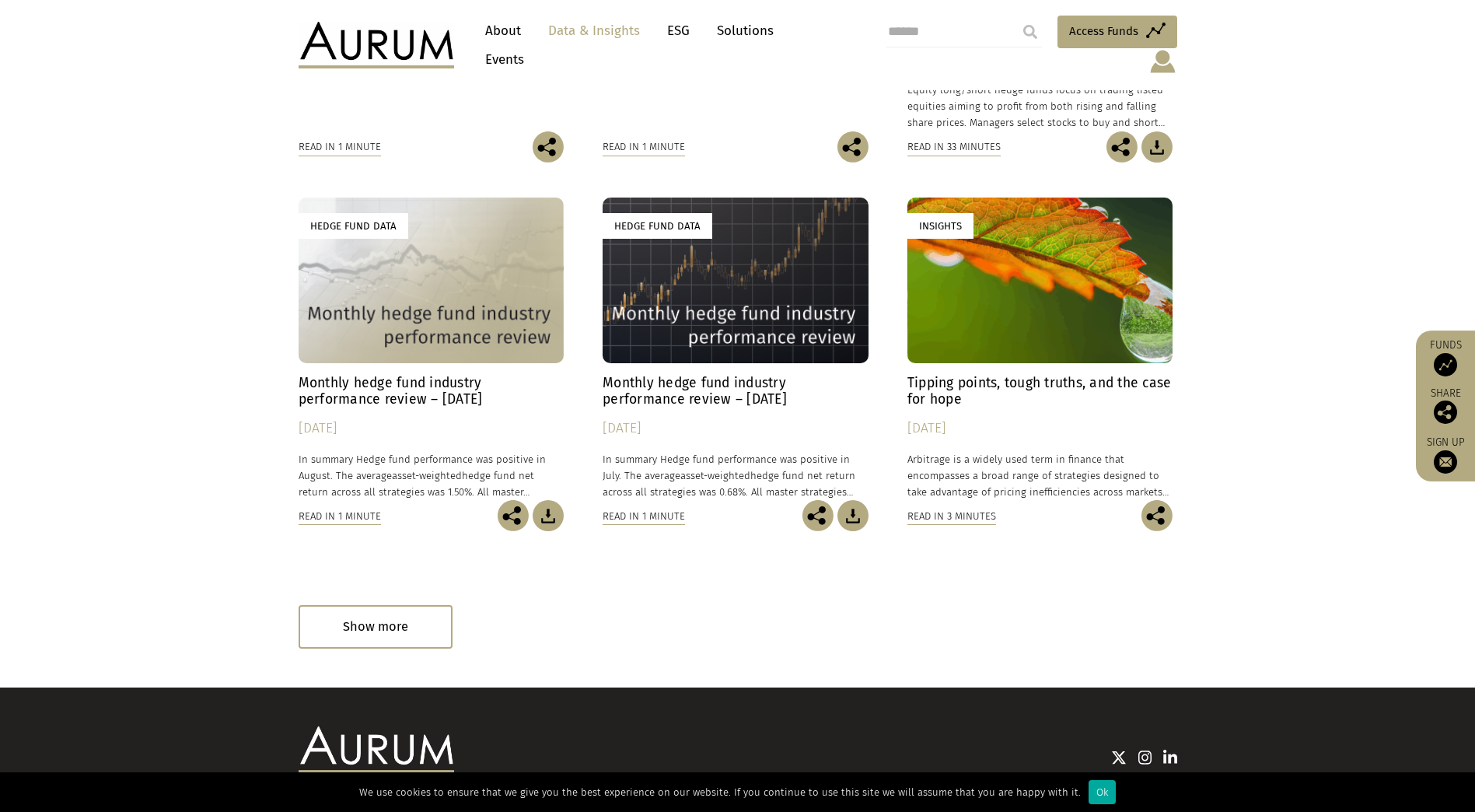
scroll to position [777, 0]
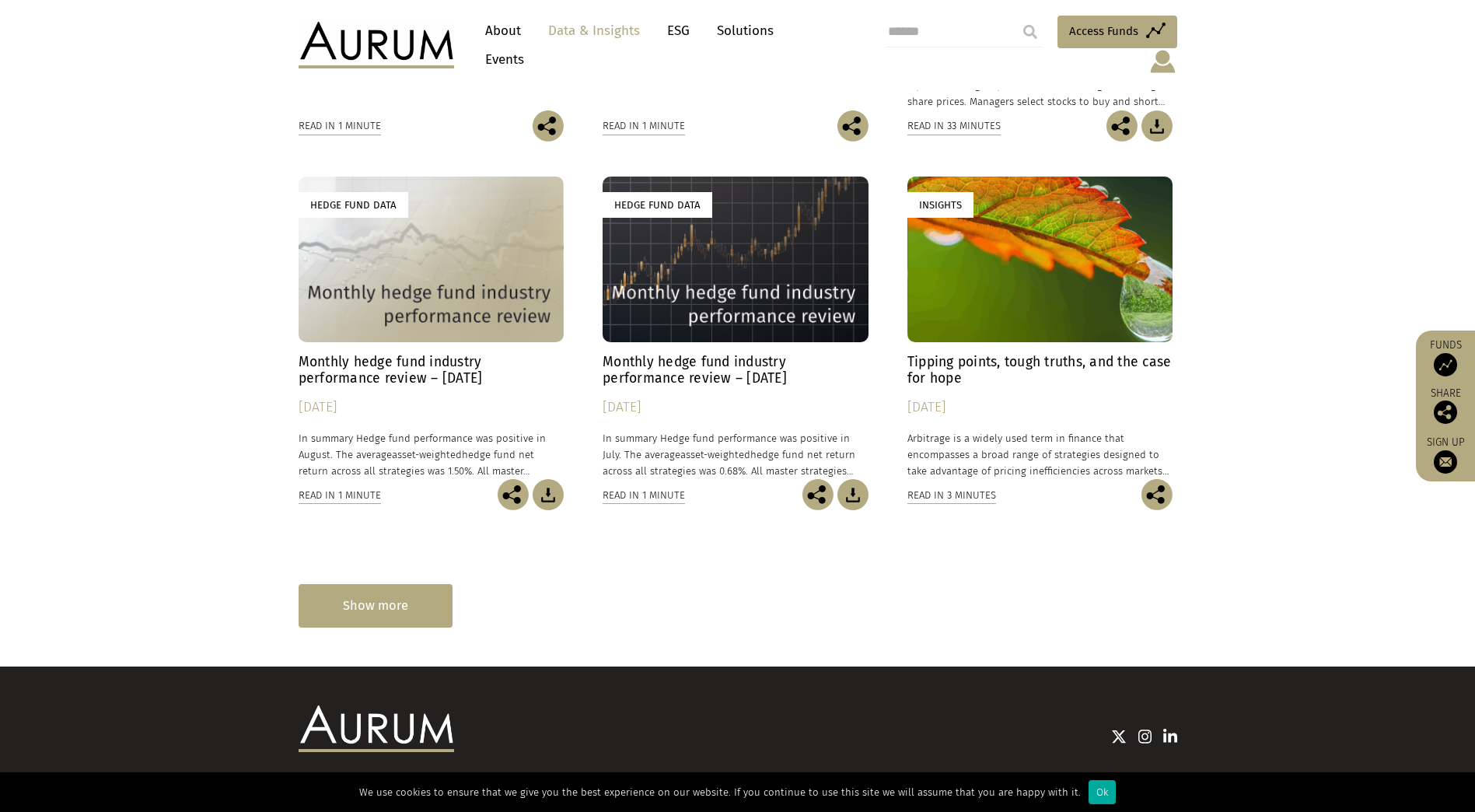
click at [439, 584] on div "Show more" at bounding box center [375, 605] width 154 height 42
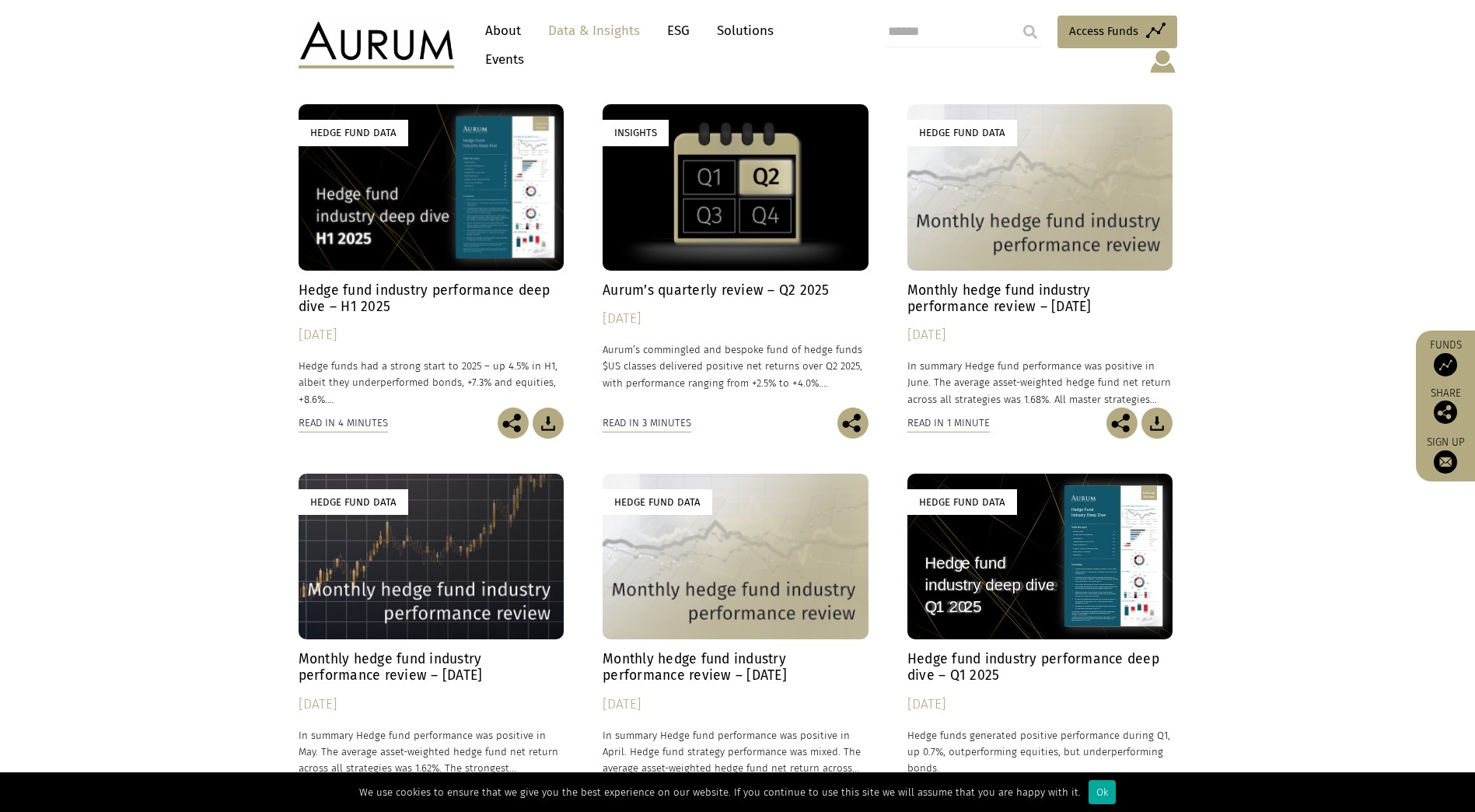
scroll to position [1219, 0]
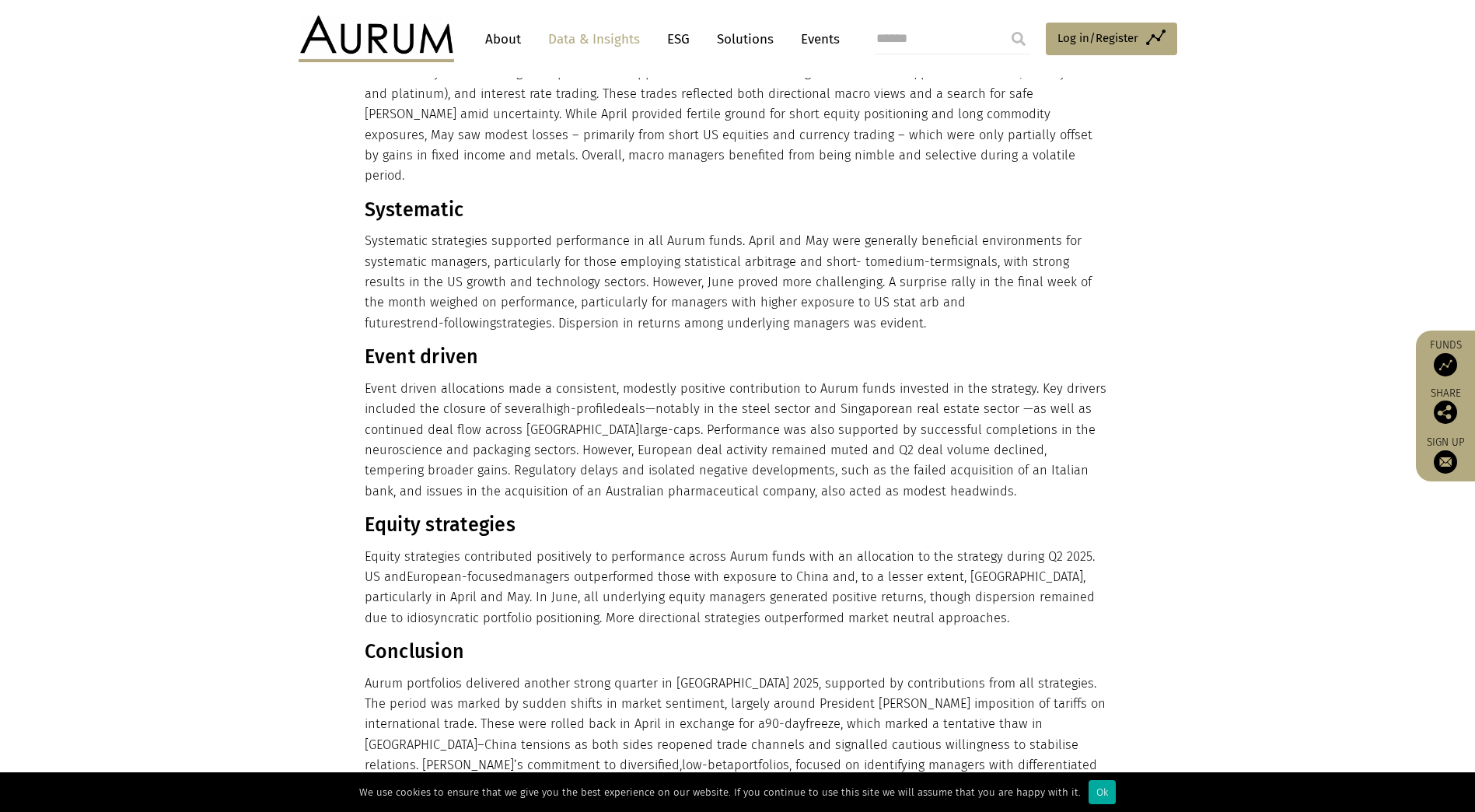
scroll to position [1142, 0]
